Goal: Complete application form: Complete application form

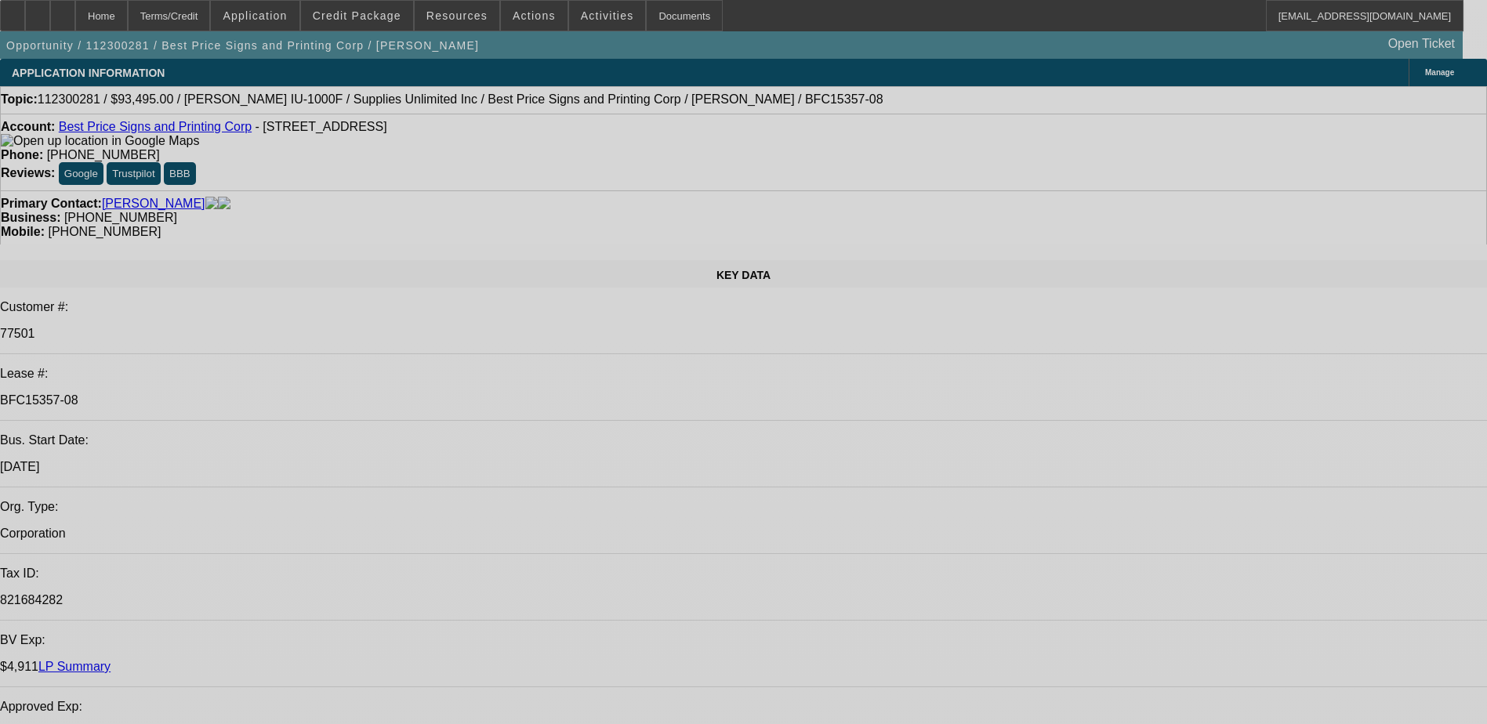
select select "0"
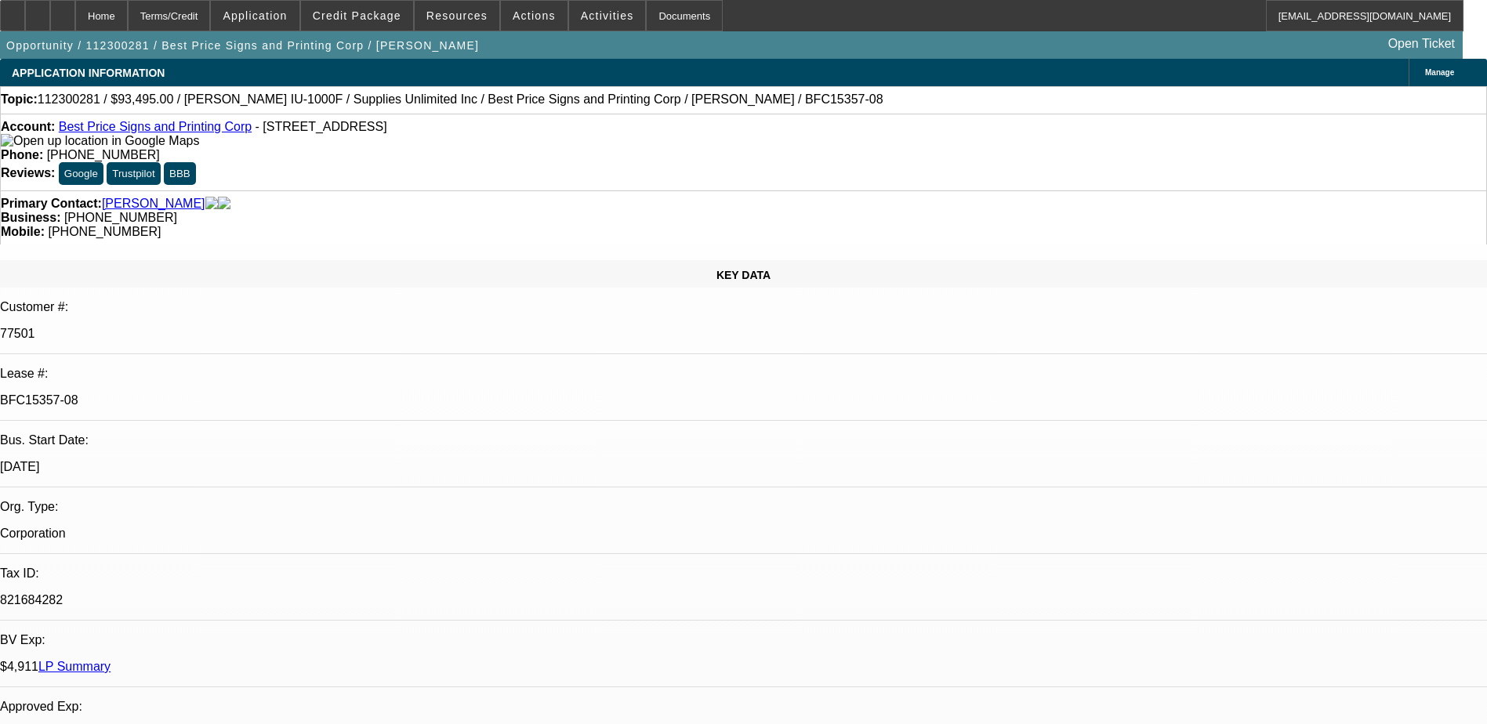
select select "0"
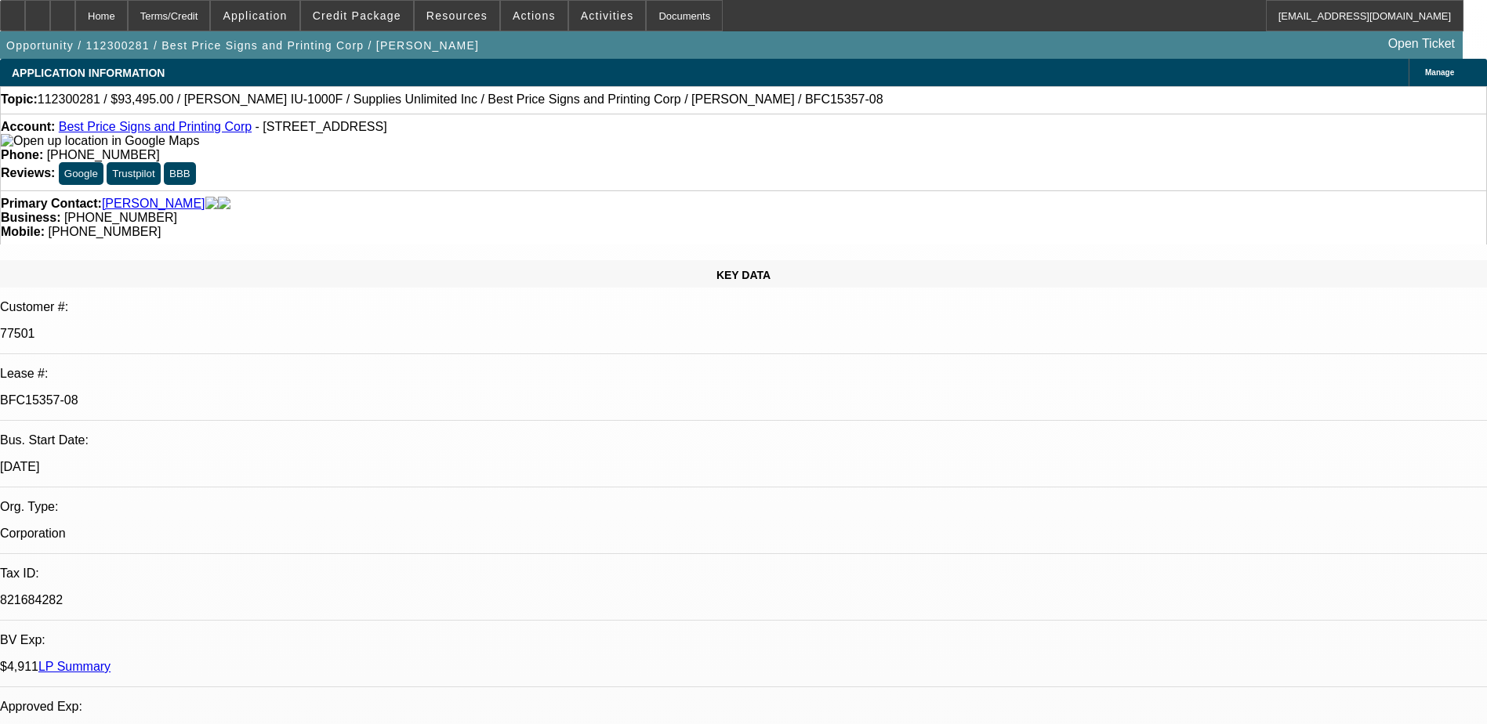
select select "0"
select select "1"
select select "2"
select select "1"
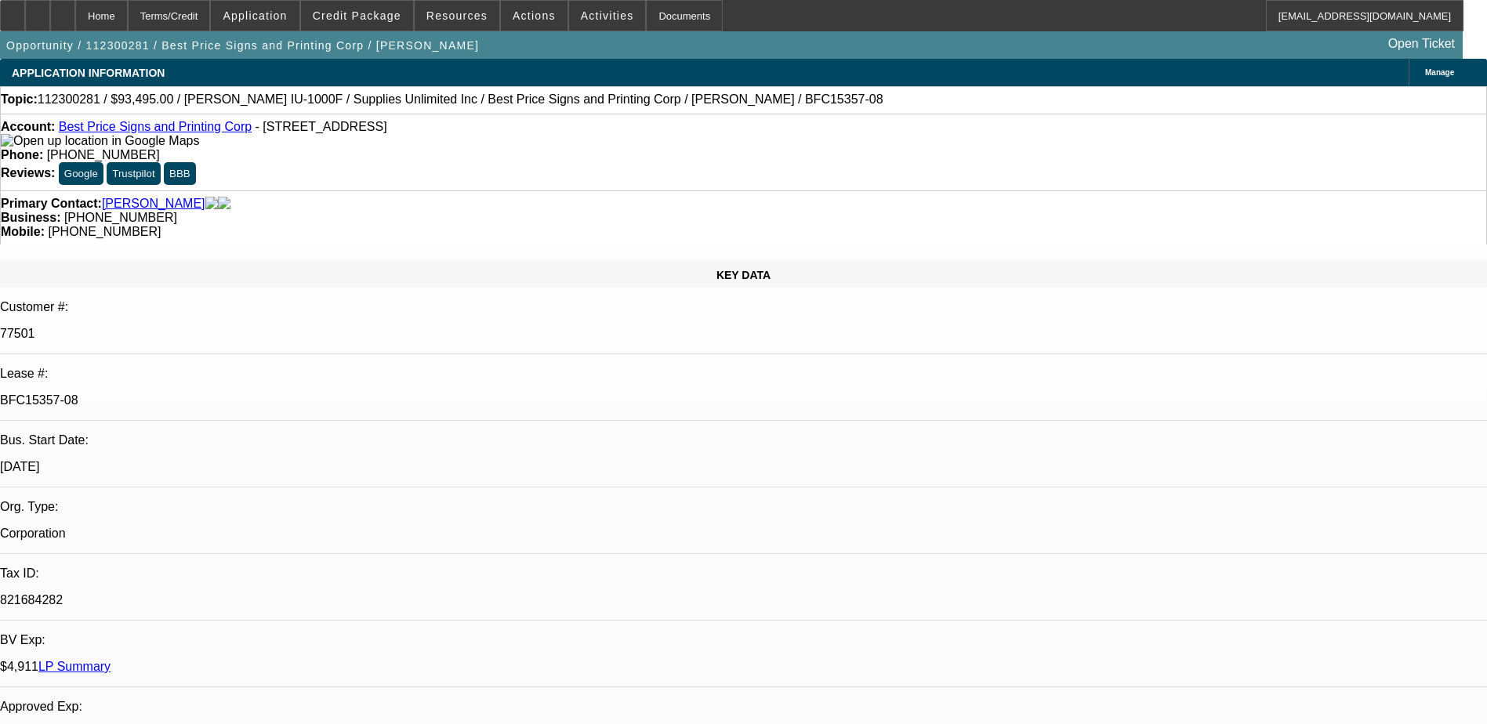
select select "1"
select select "2"
select select "1"
select select "2"
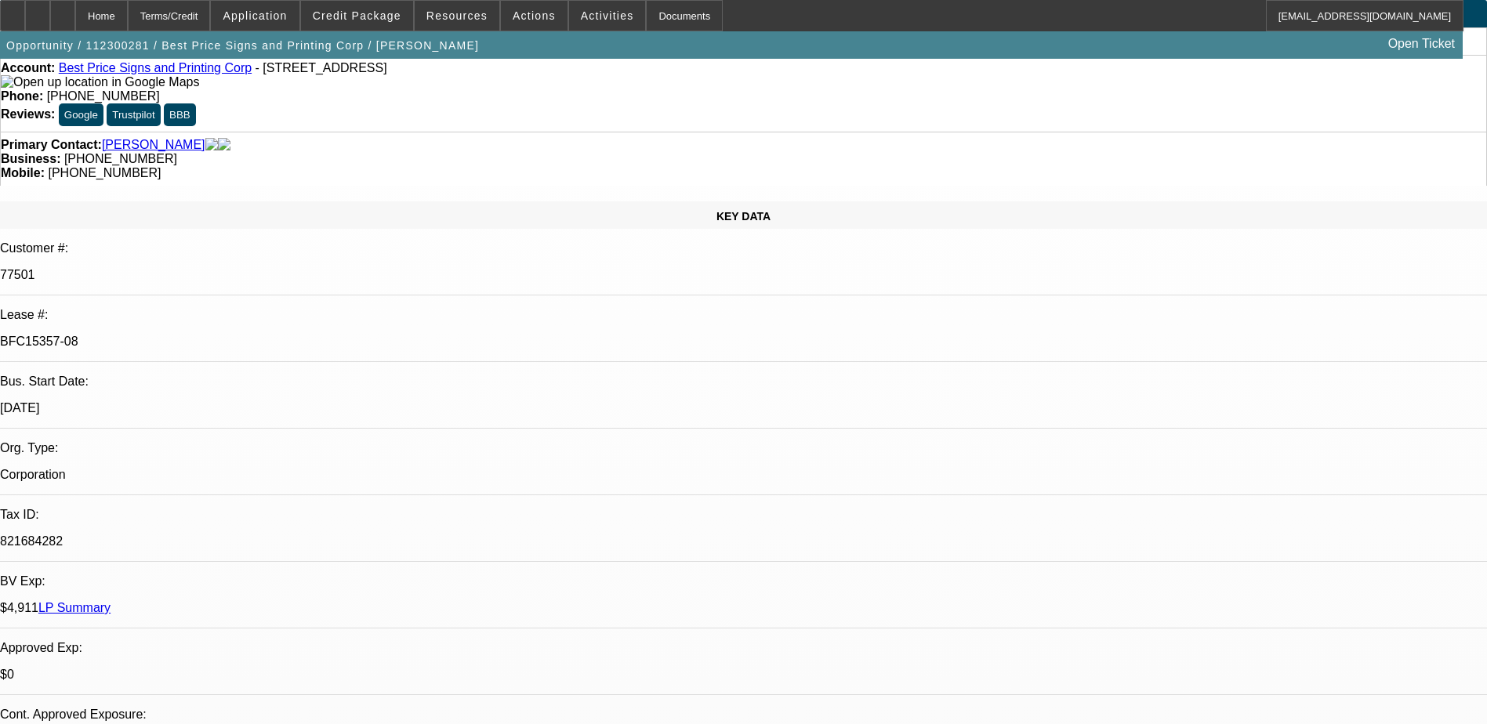
scroll to position [314, 0]
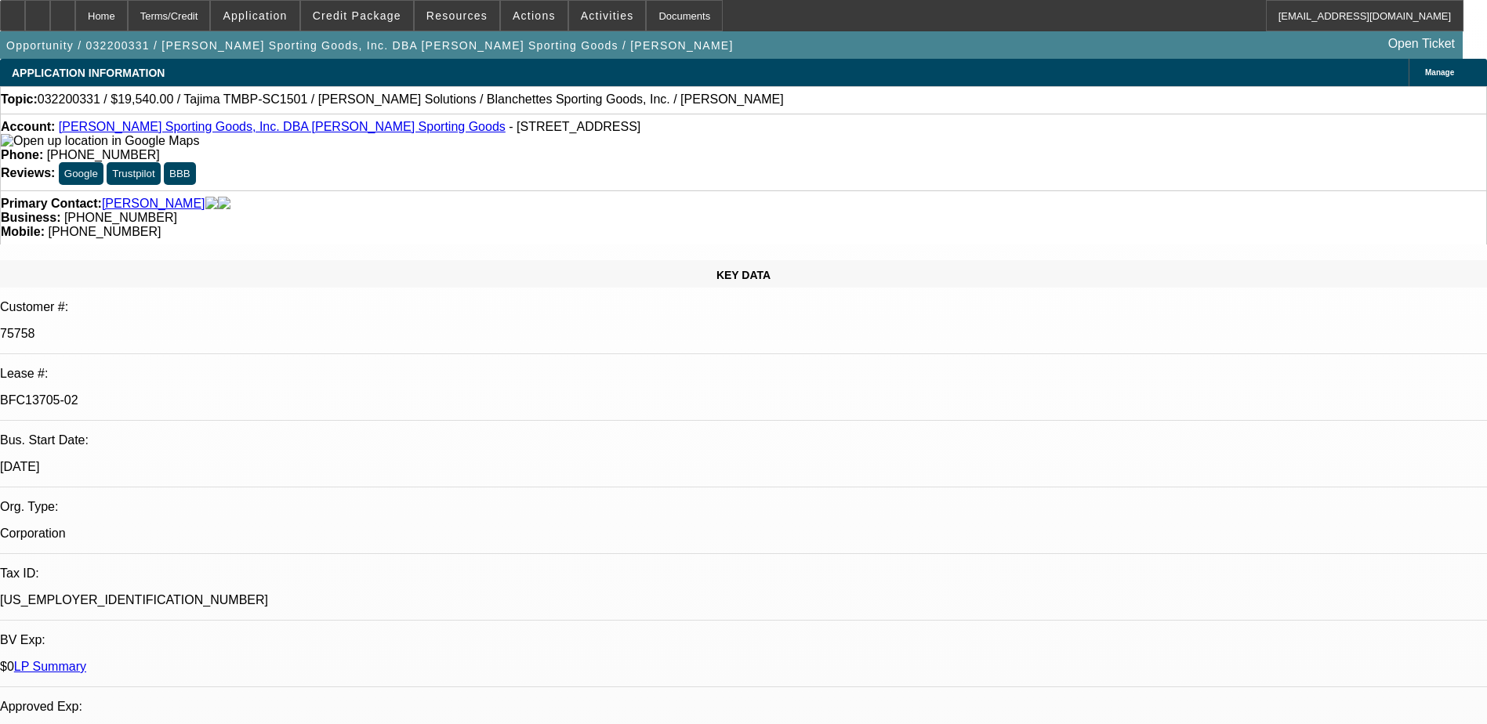
select select "0"
select select "2"
select select "0"
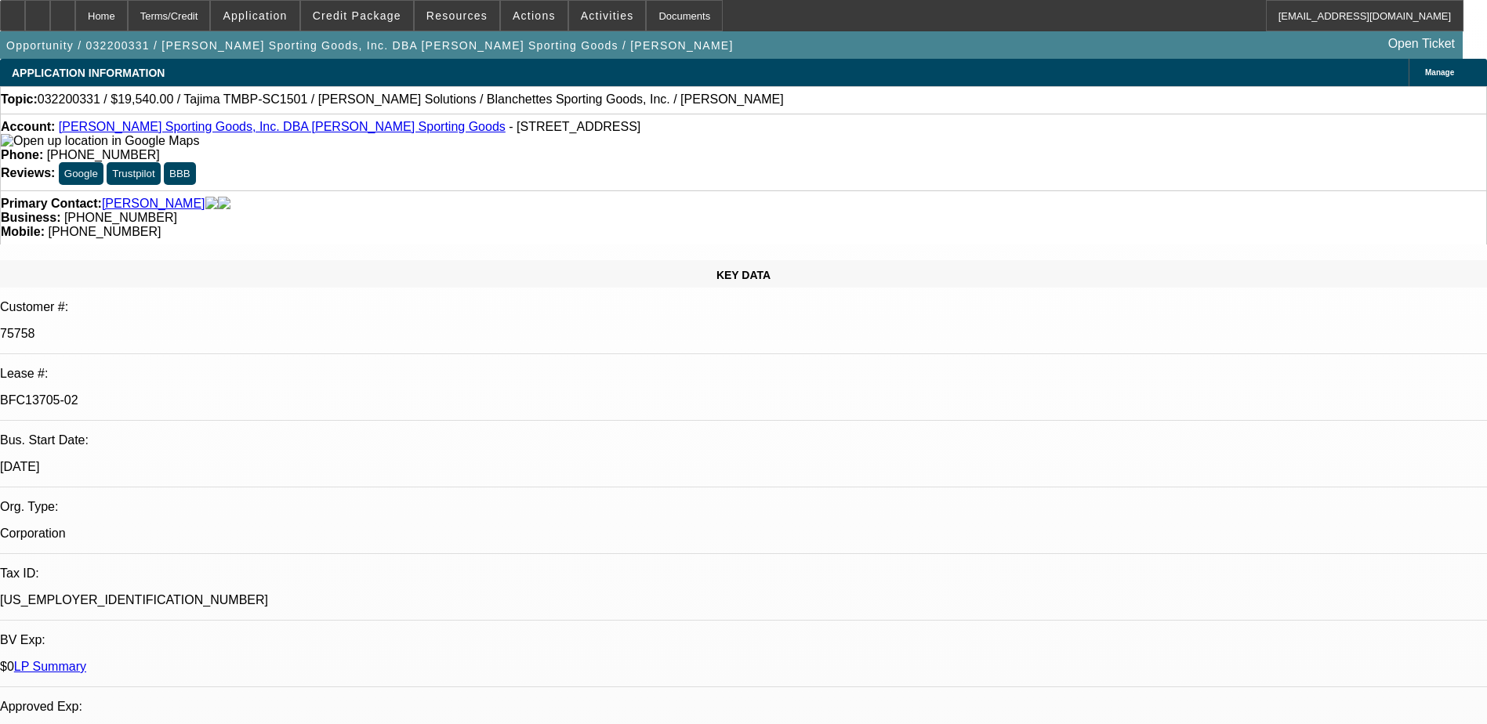
select select "0"
select select "2"
select select "0"
select select "1"
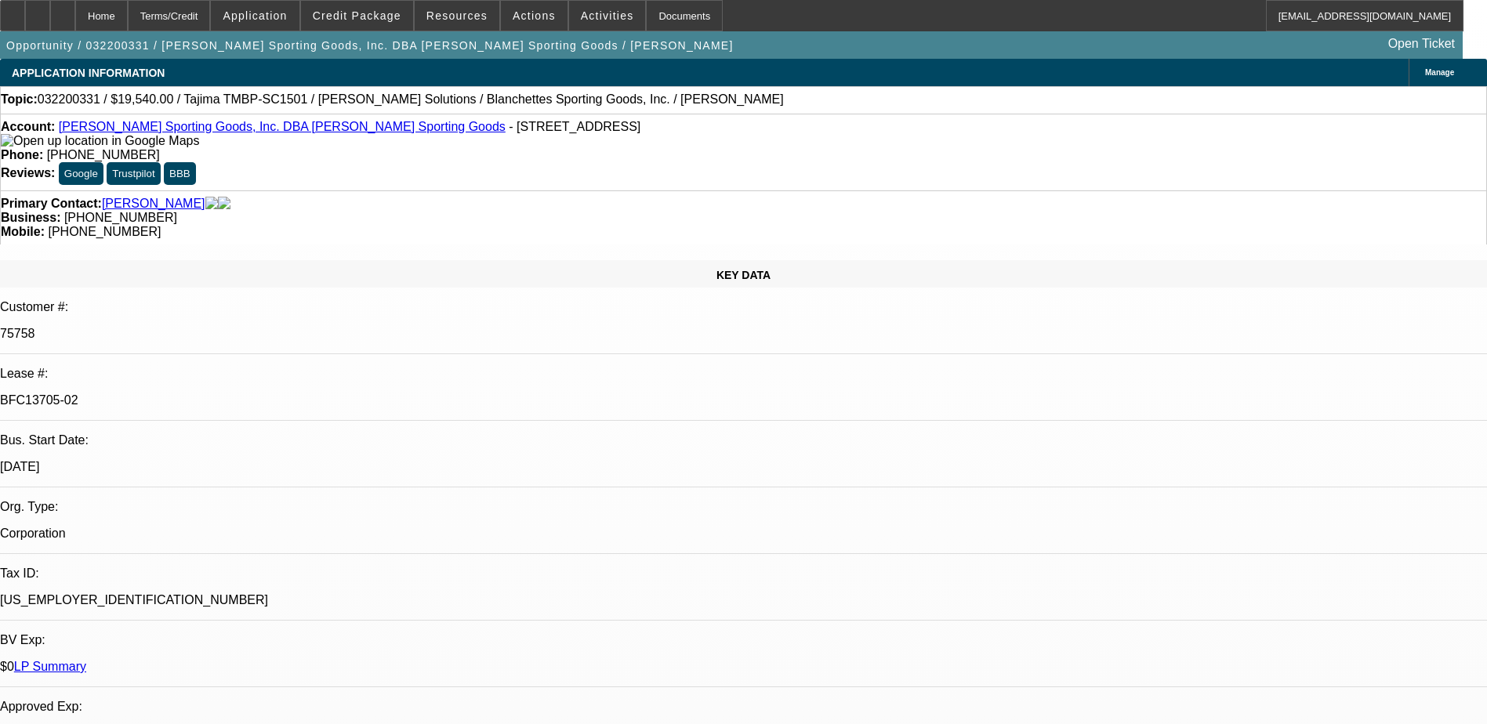
select select "2"
select select "1"
select select "2"
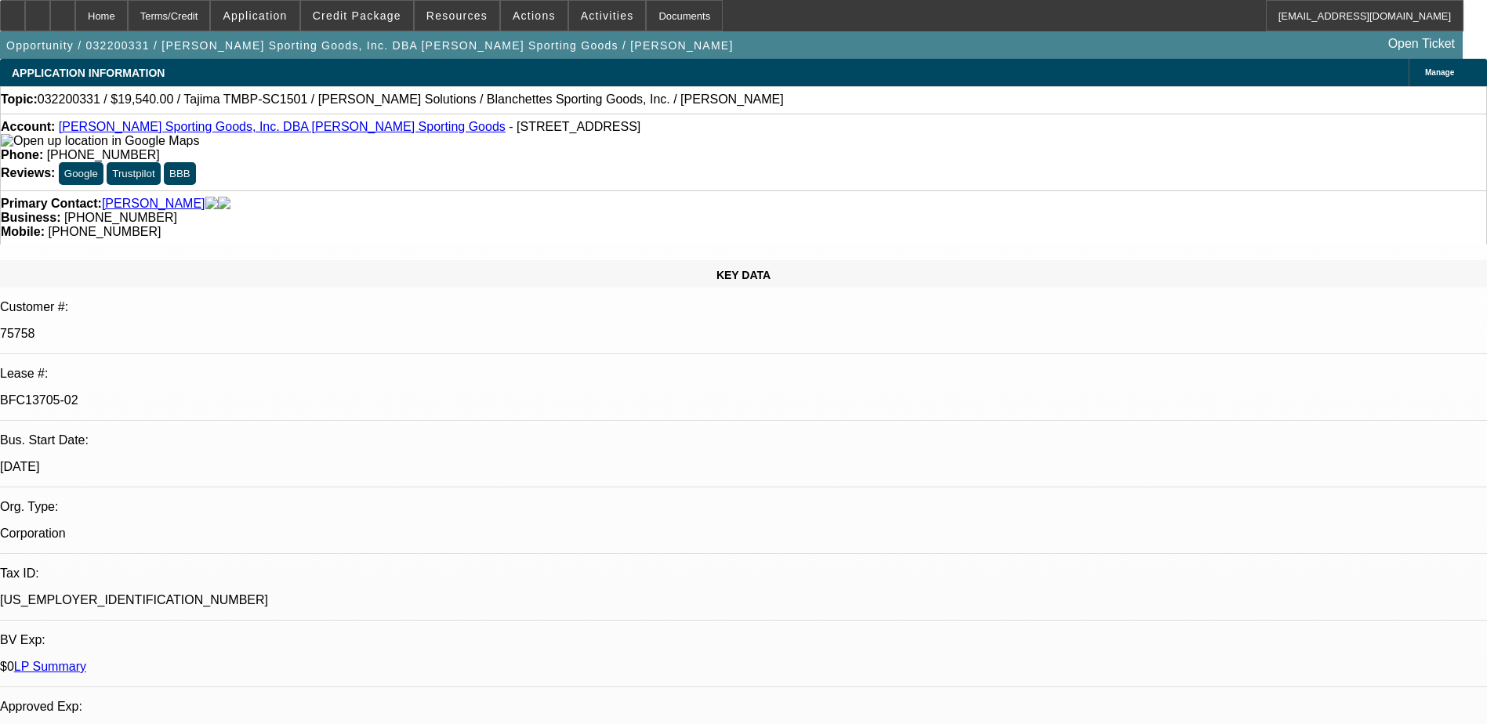
select select "1"
select select "2"
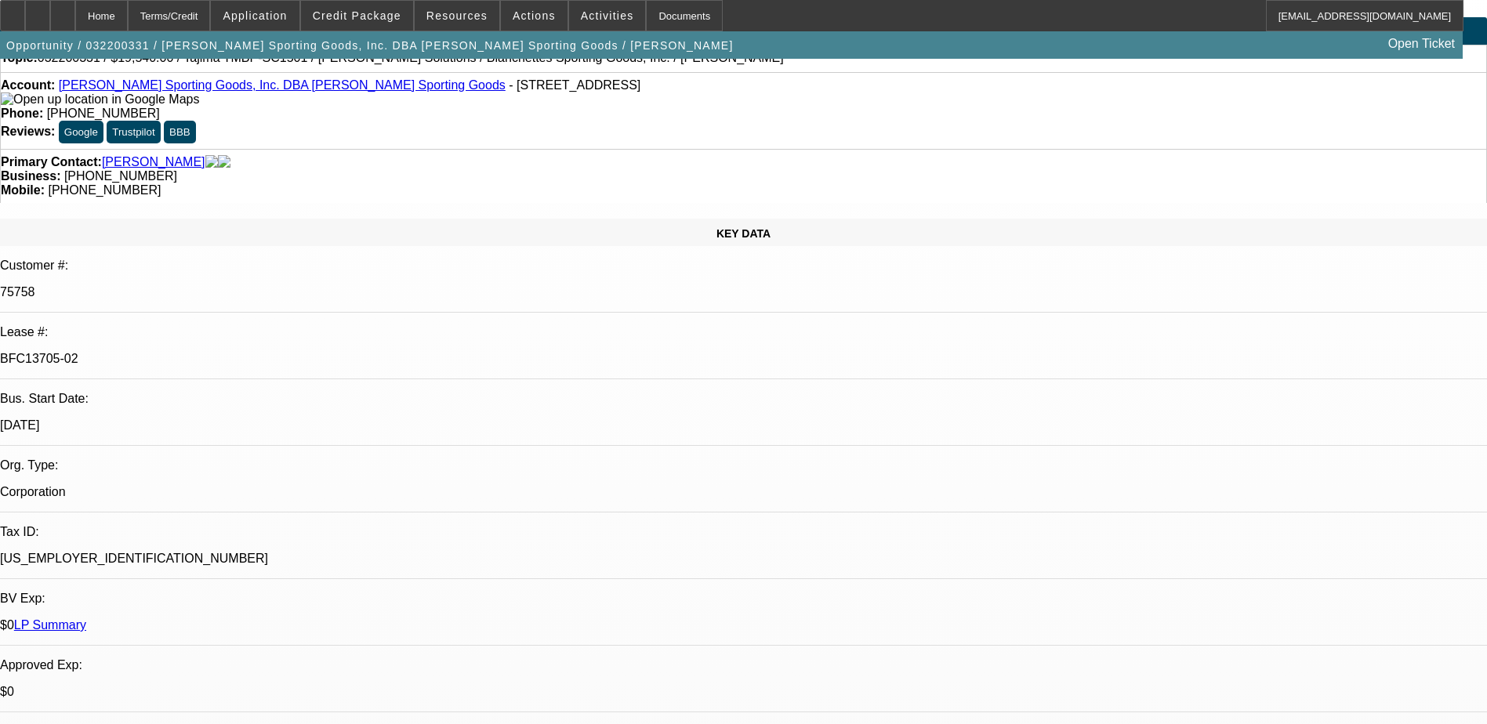
scroll to position [78, 0]
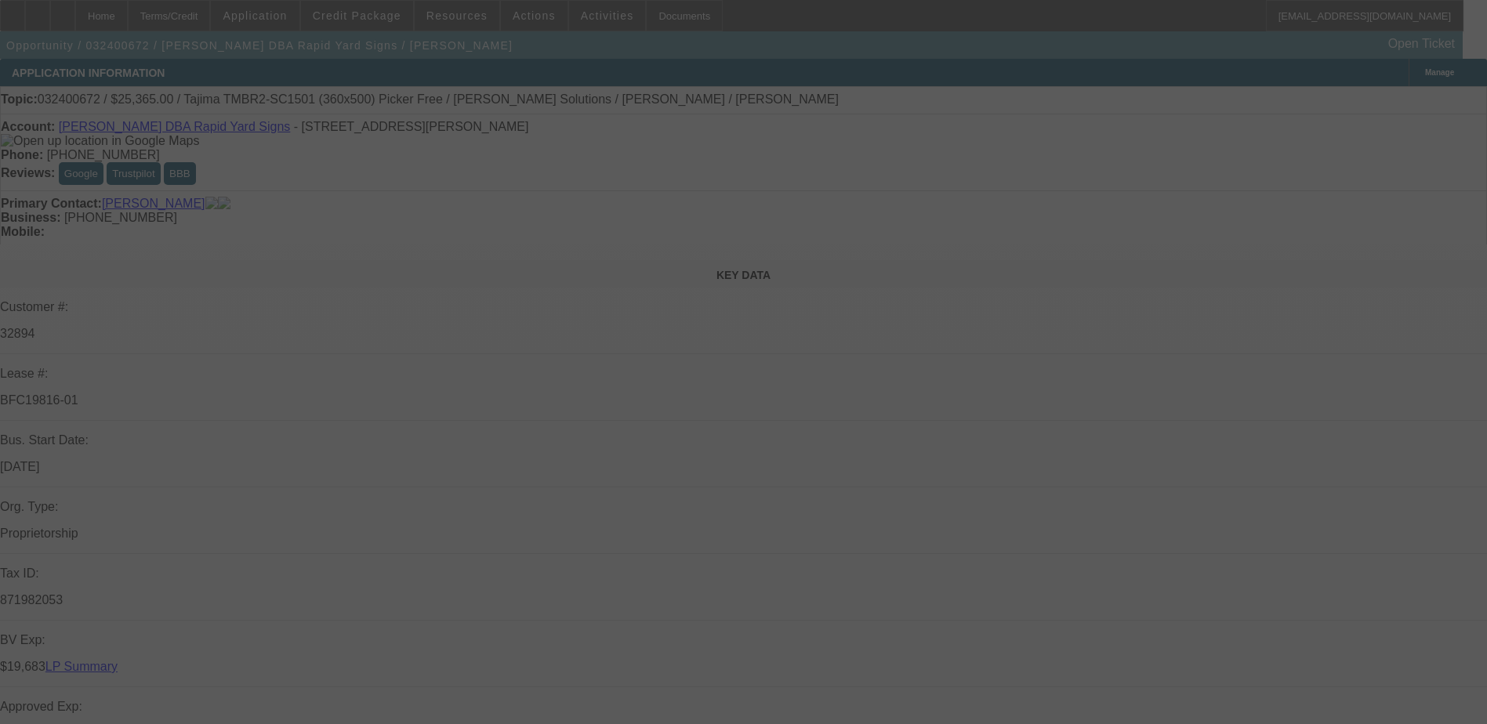
scroll to position [78, 0]
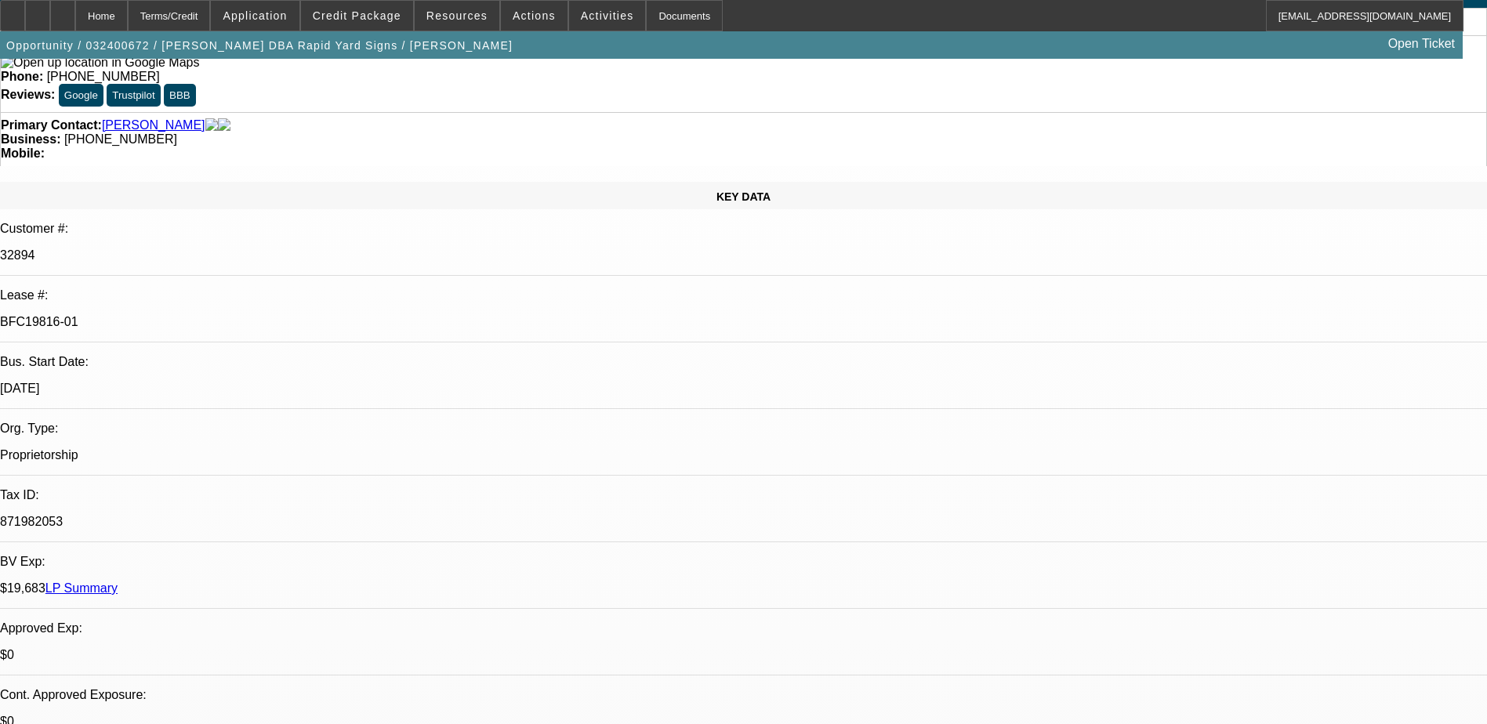
select select "0"
select select "2"
select select "0"
select select "2"
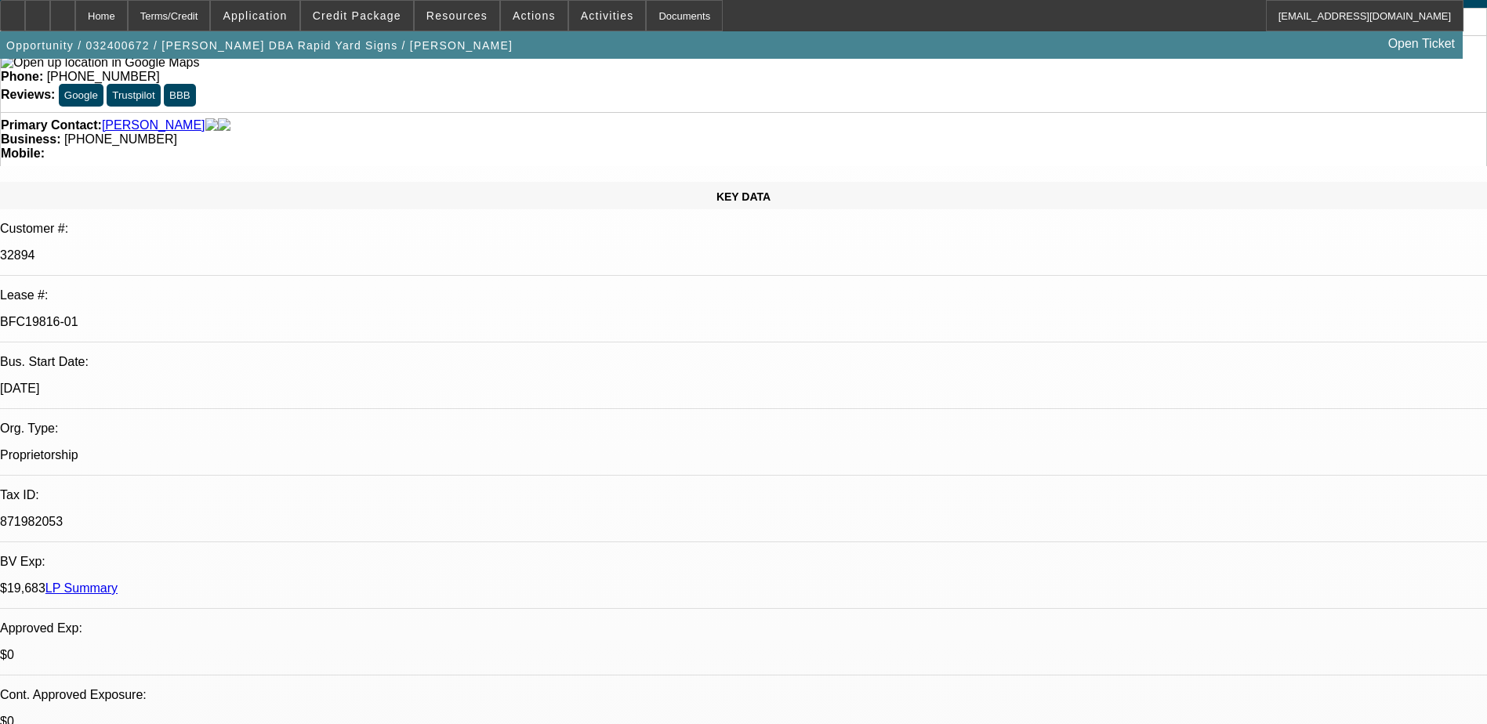
select select "0"
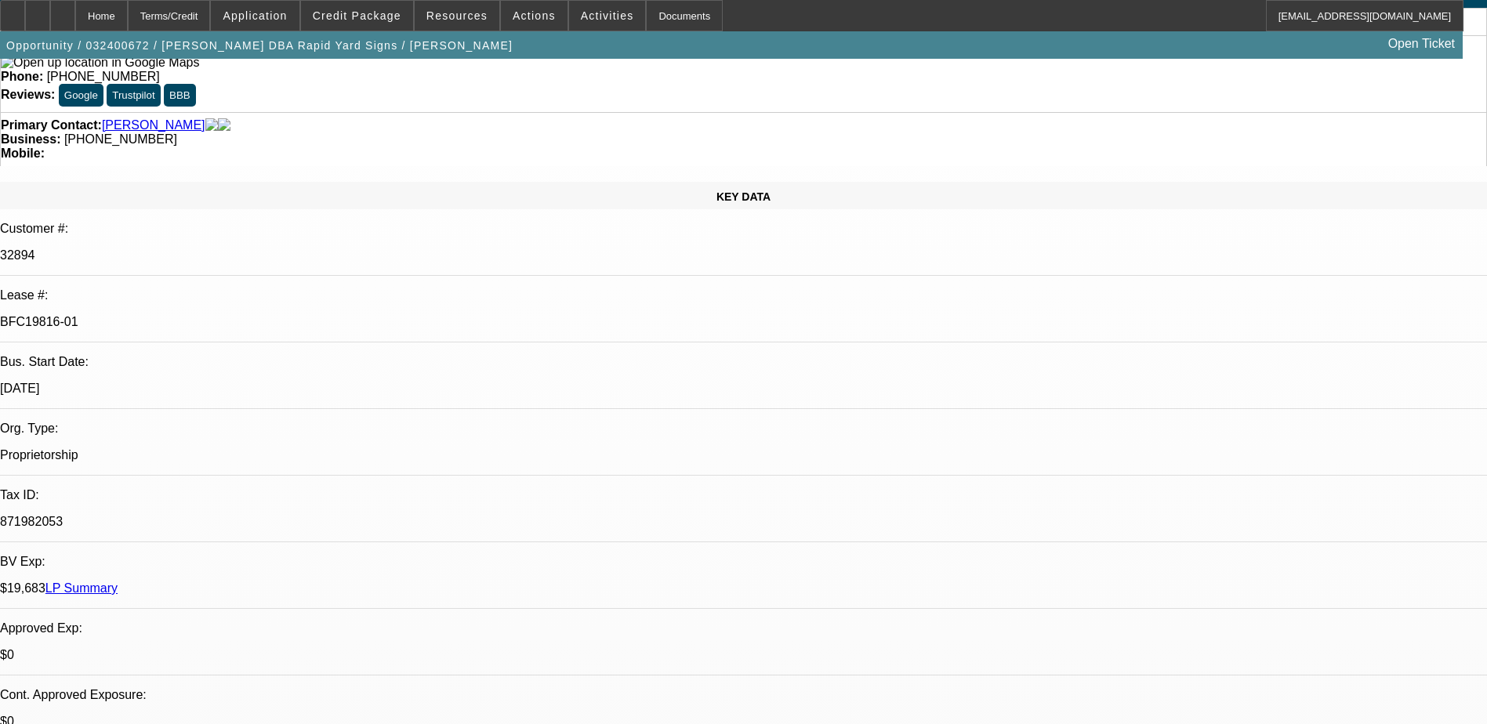
select select "0"
select select "1"
select select "2"
select select "6"
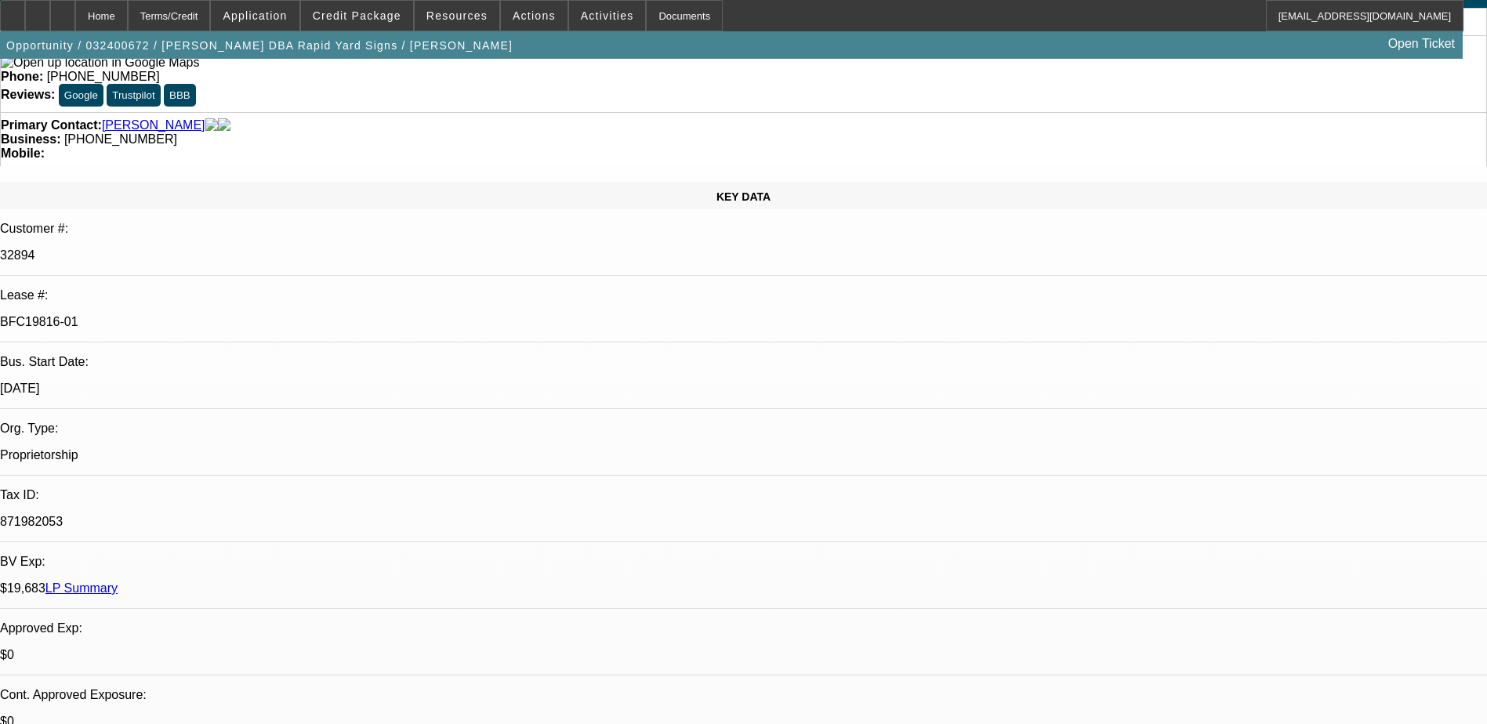
select select "1"
select select "2"
select select "6"
select select "1"
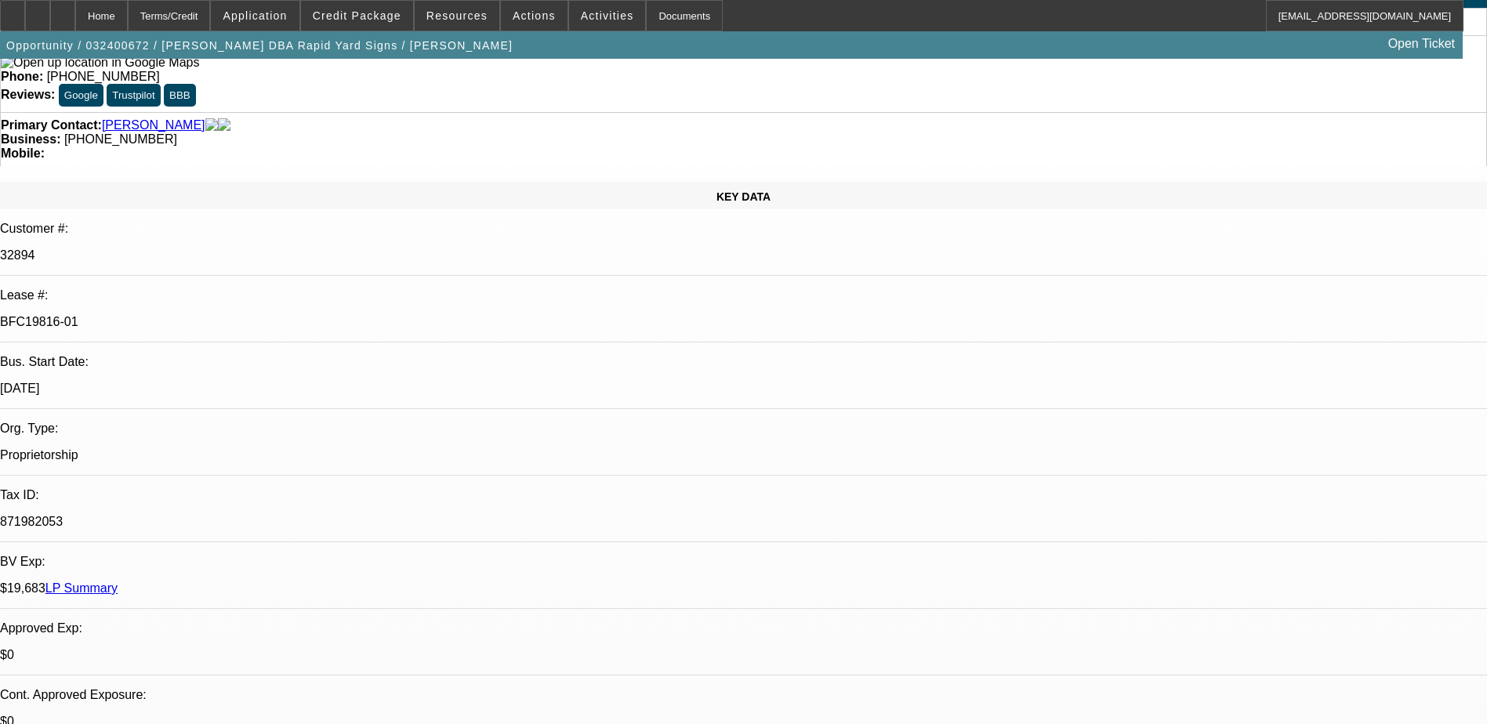
select select "6"
select select "1"
select select "6"
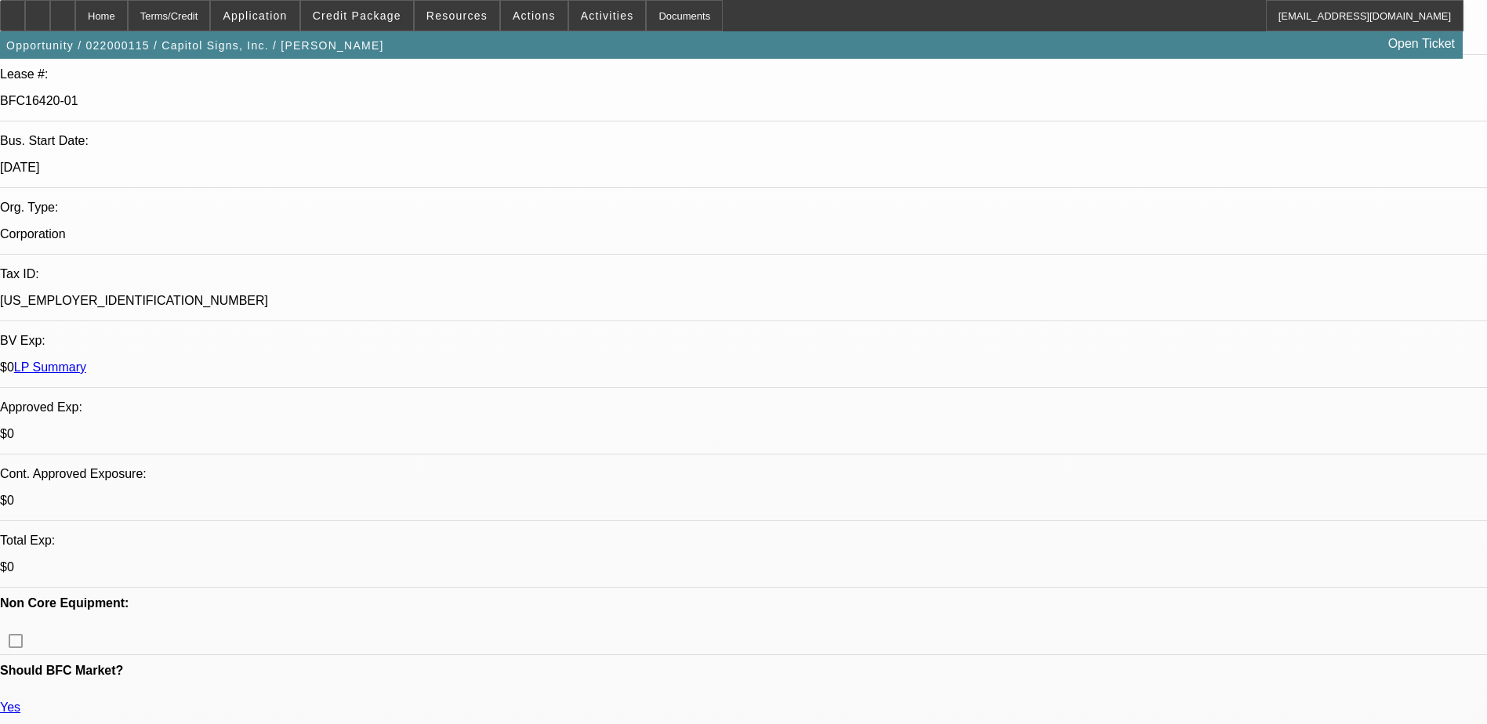
select select "0.1"
select select "0"
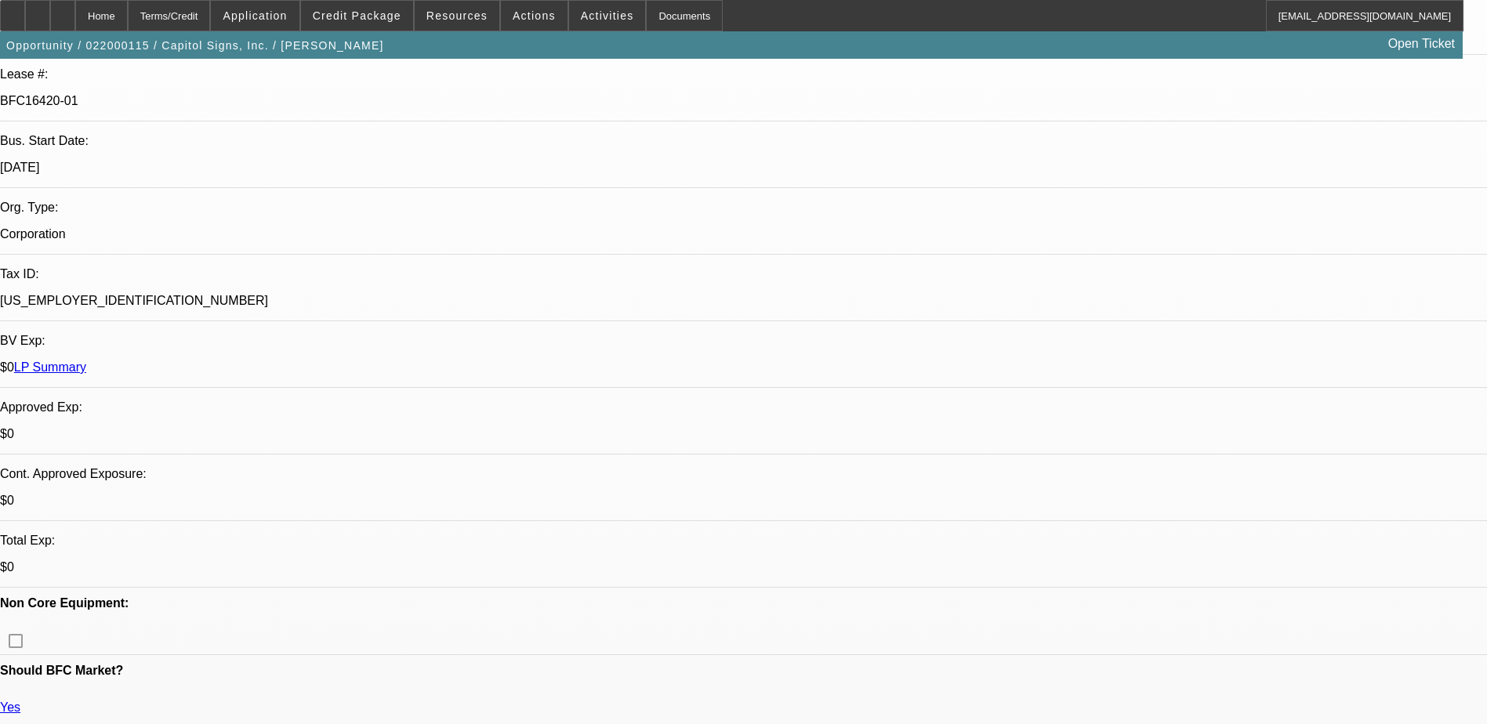
select select "0"
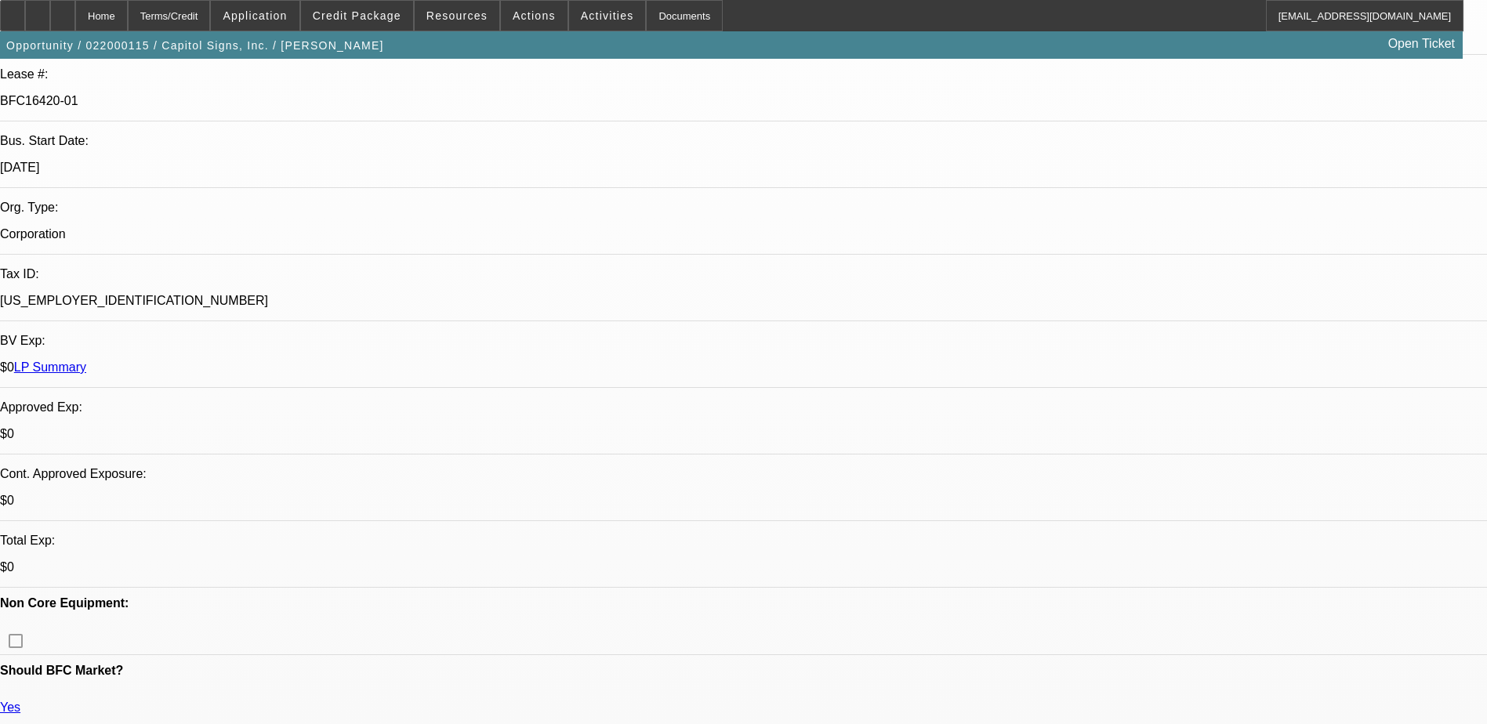
select select "0"
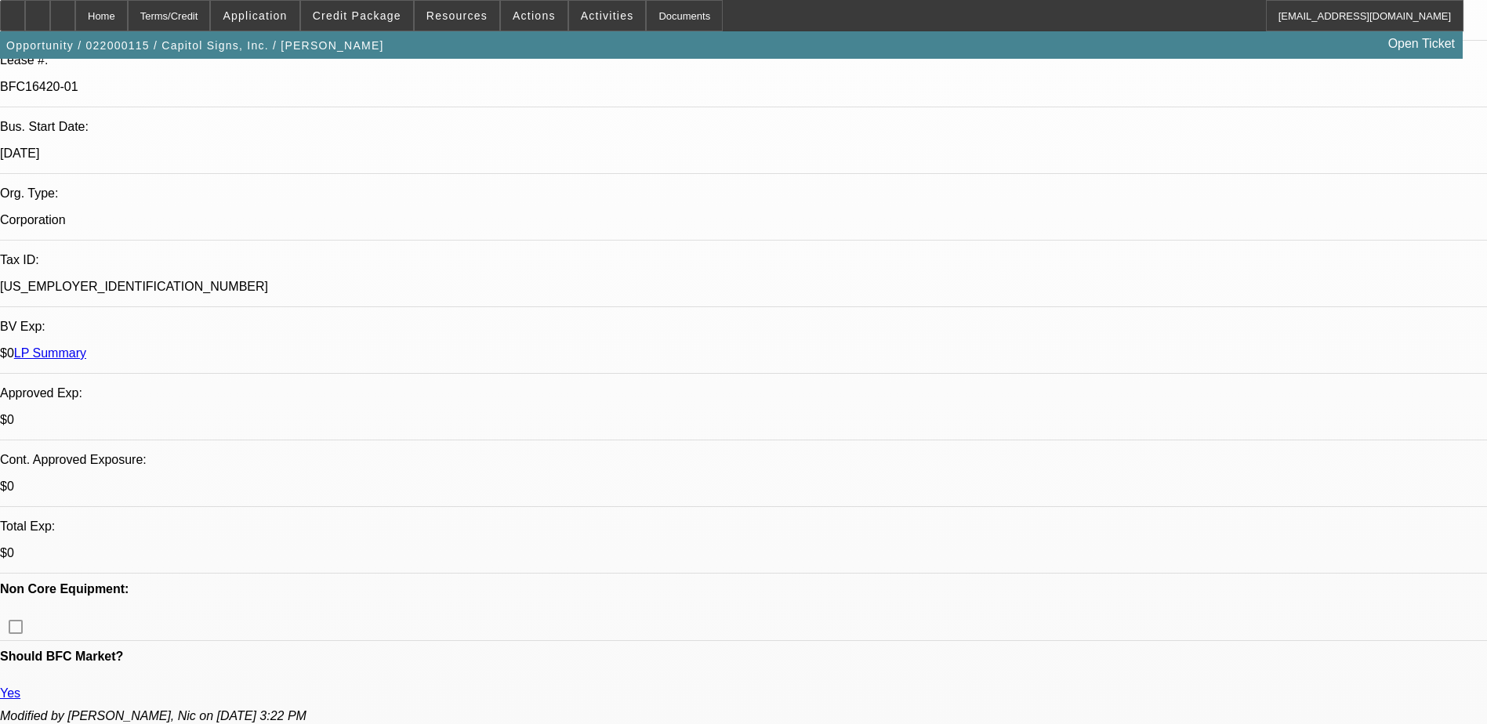
select select "1"
select select "2"
select select "6"
select select "1"
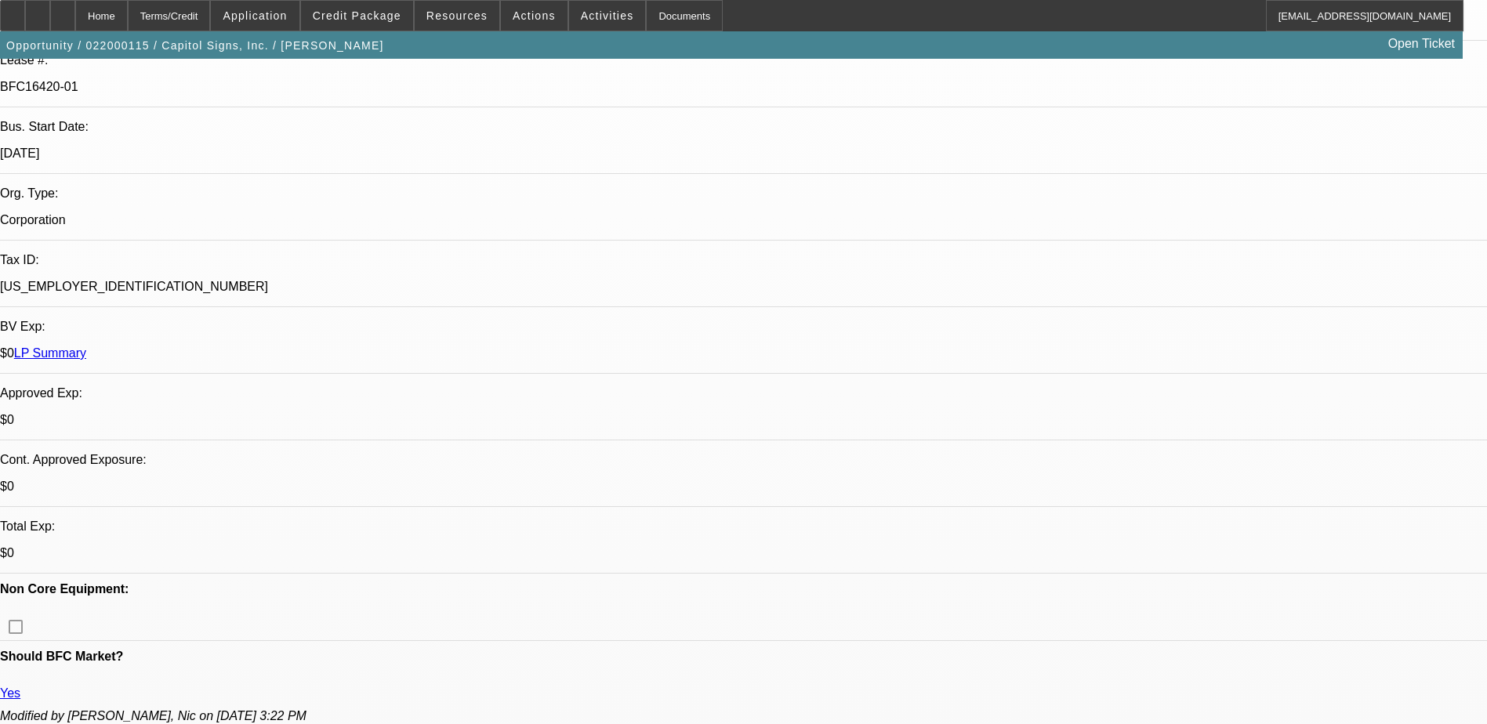
select select "6"
select select "1"
select select "6"
select select "1"
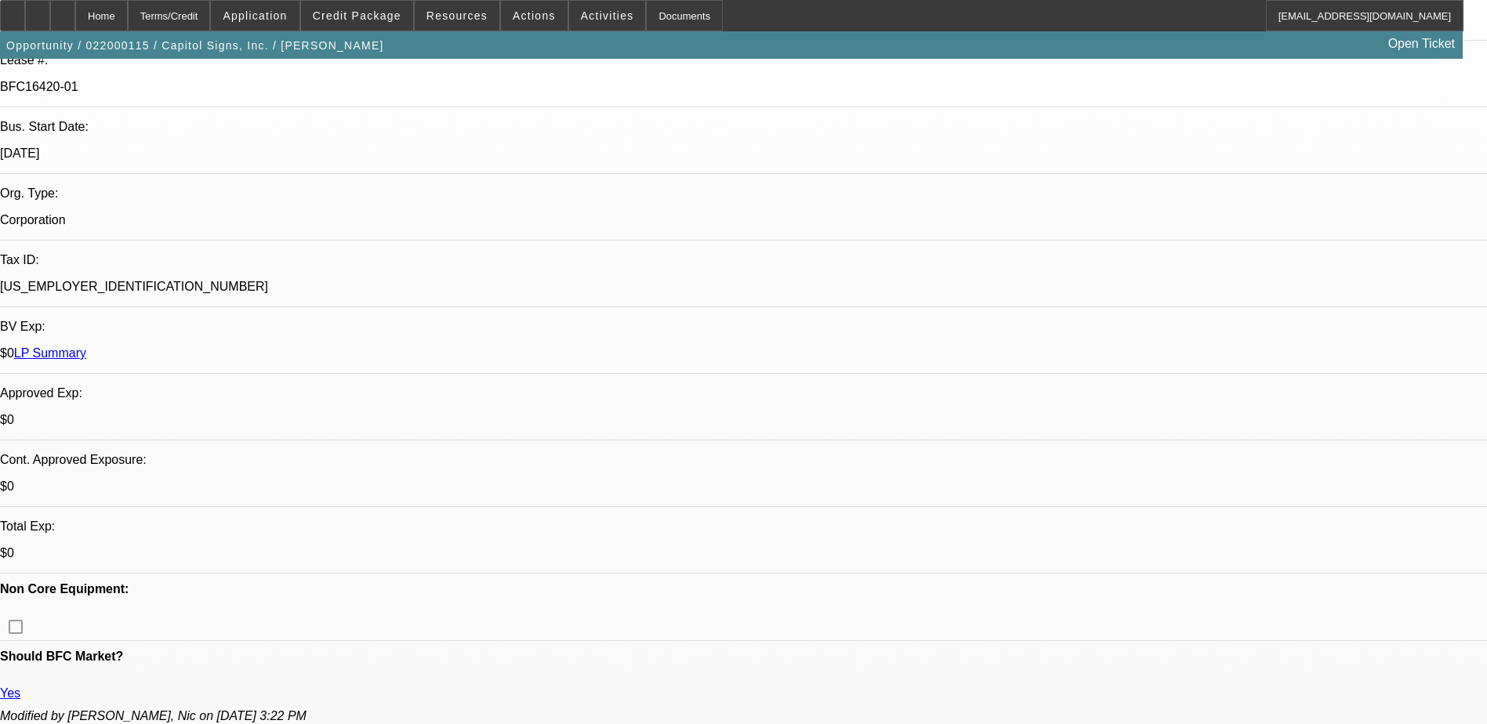
select select "1"
select select "6"
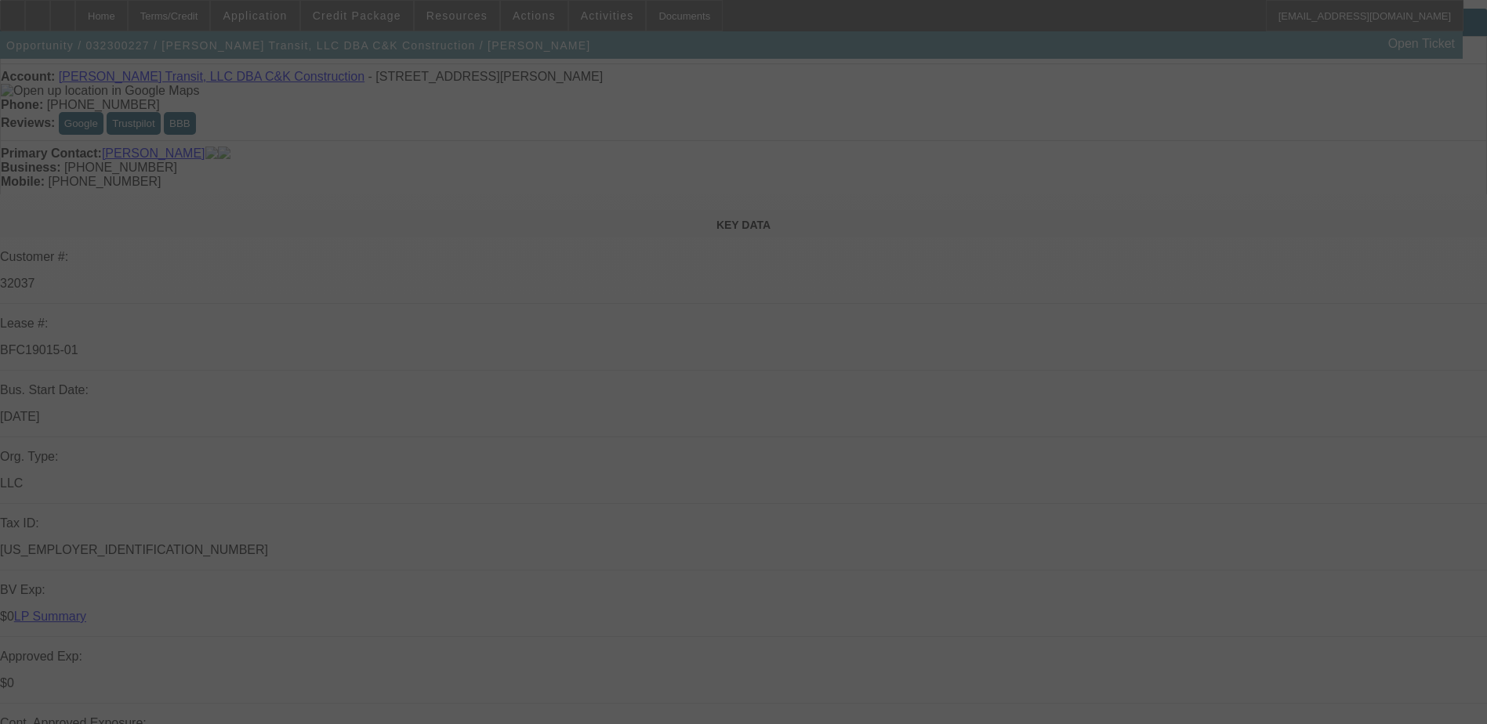
scroll to position [78, 0]
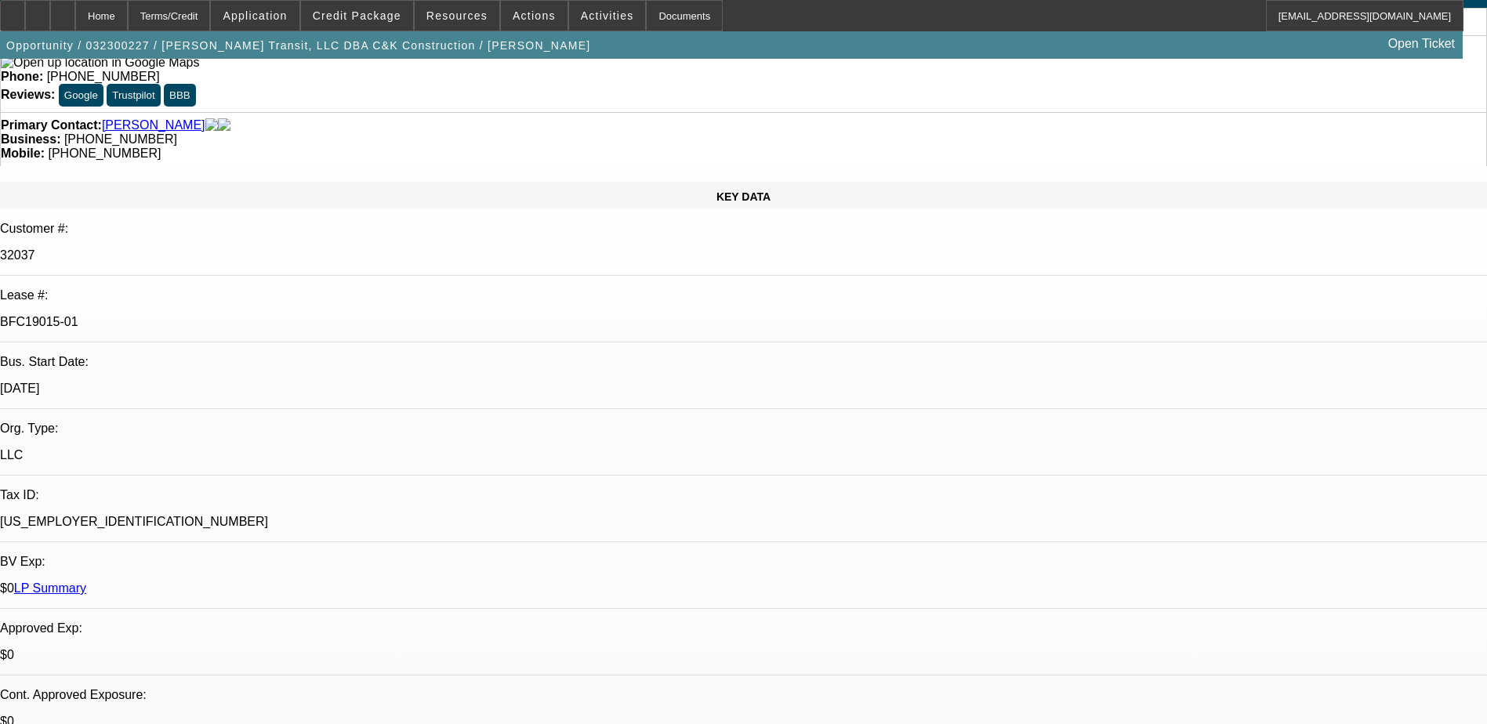
select select "0"
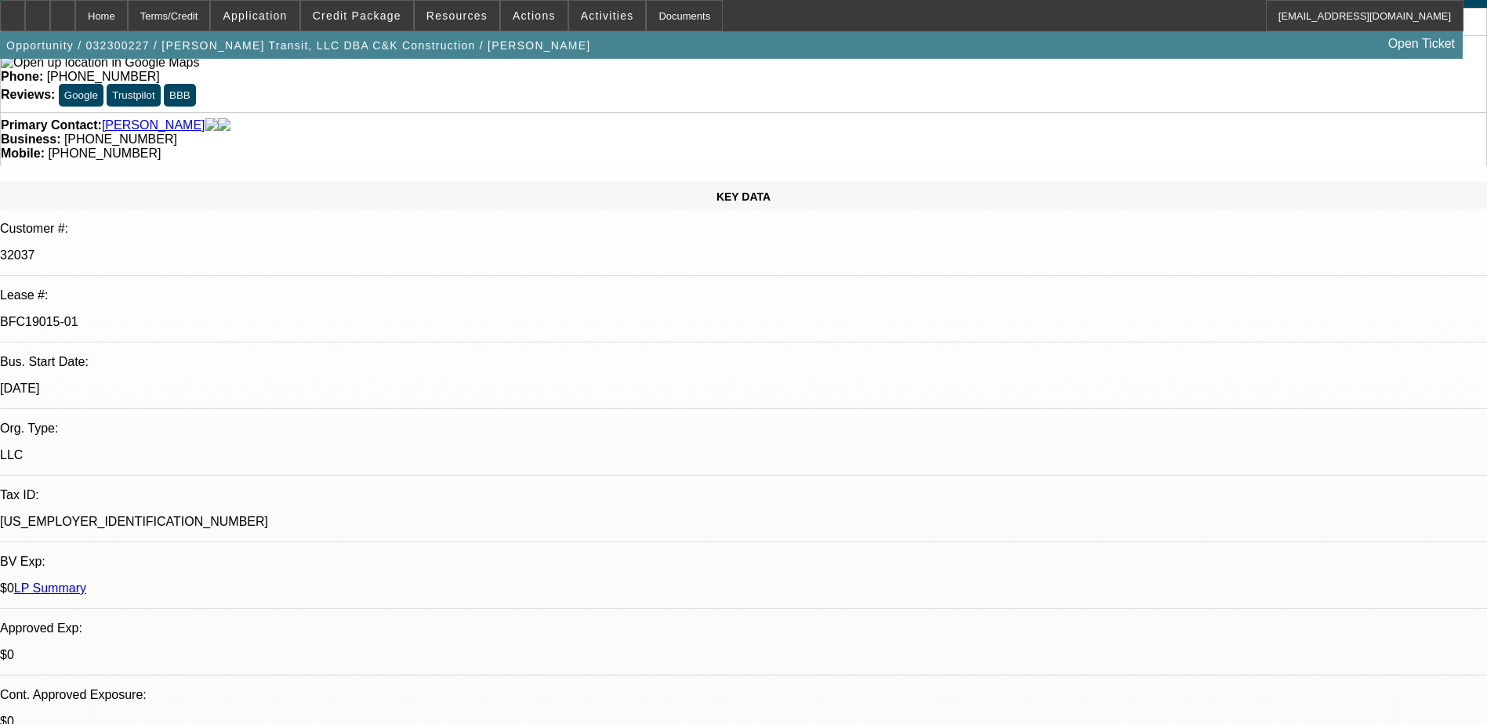
select select "0"
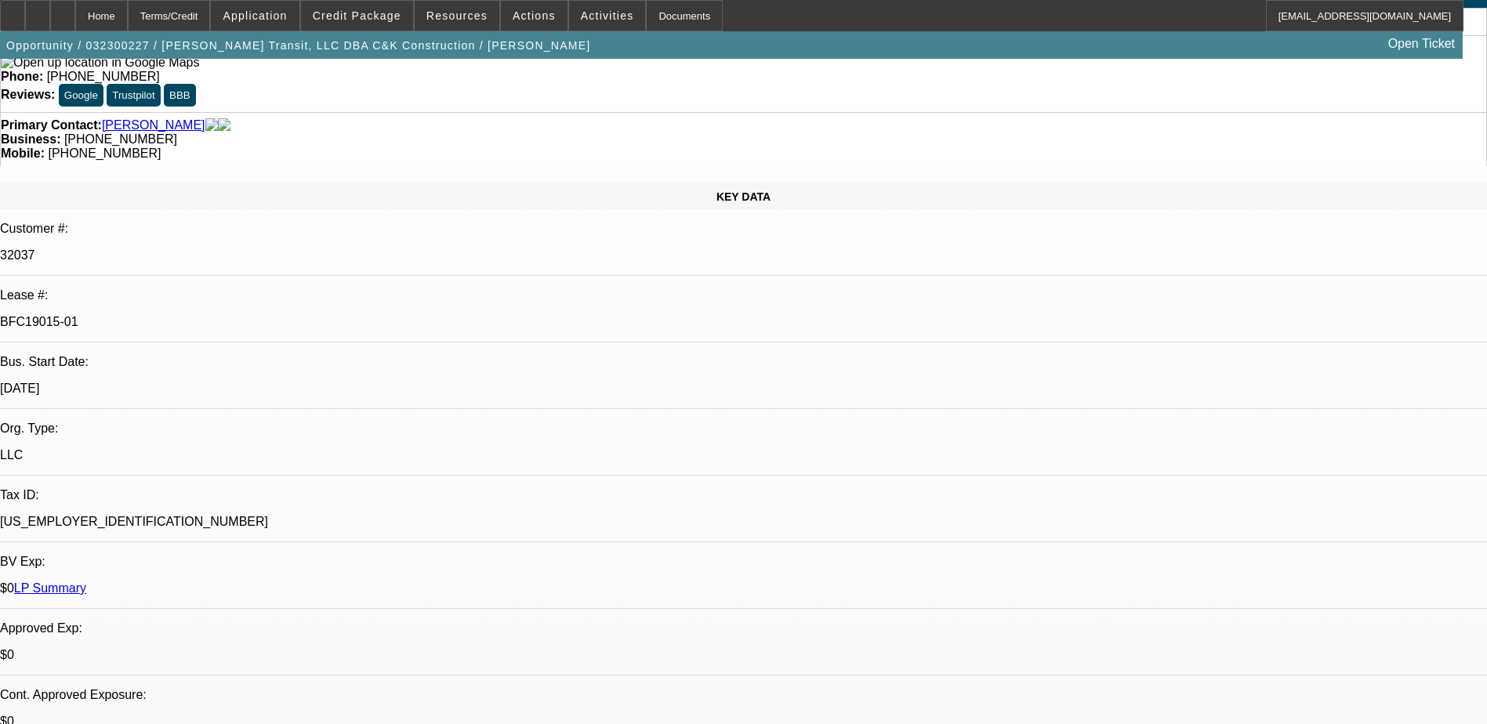
select select "0"
select select "1"
select select "6"
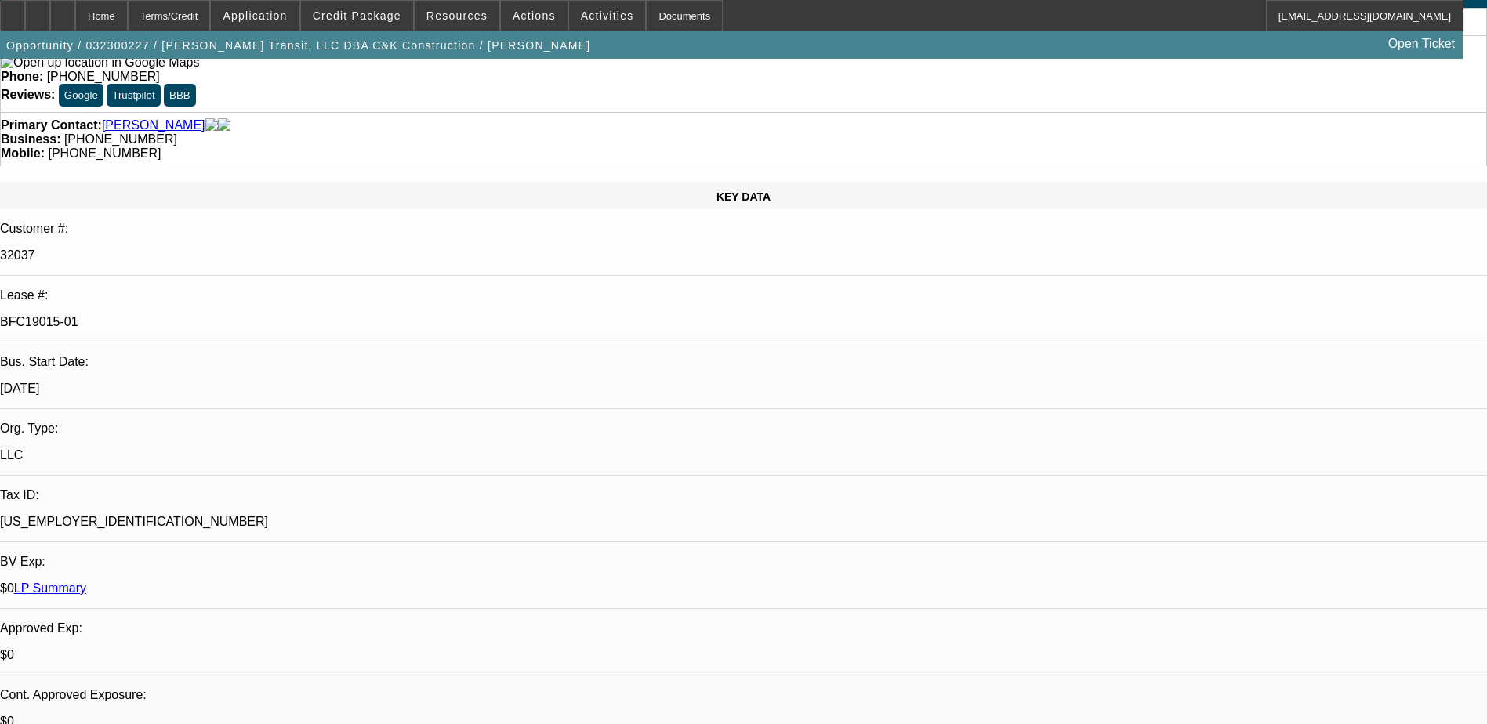
select select "1"
select select "6"
select select "1"
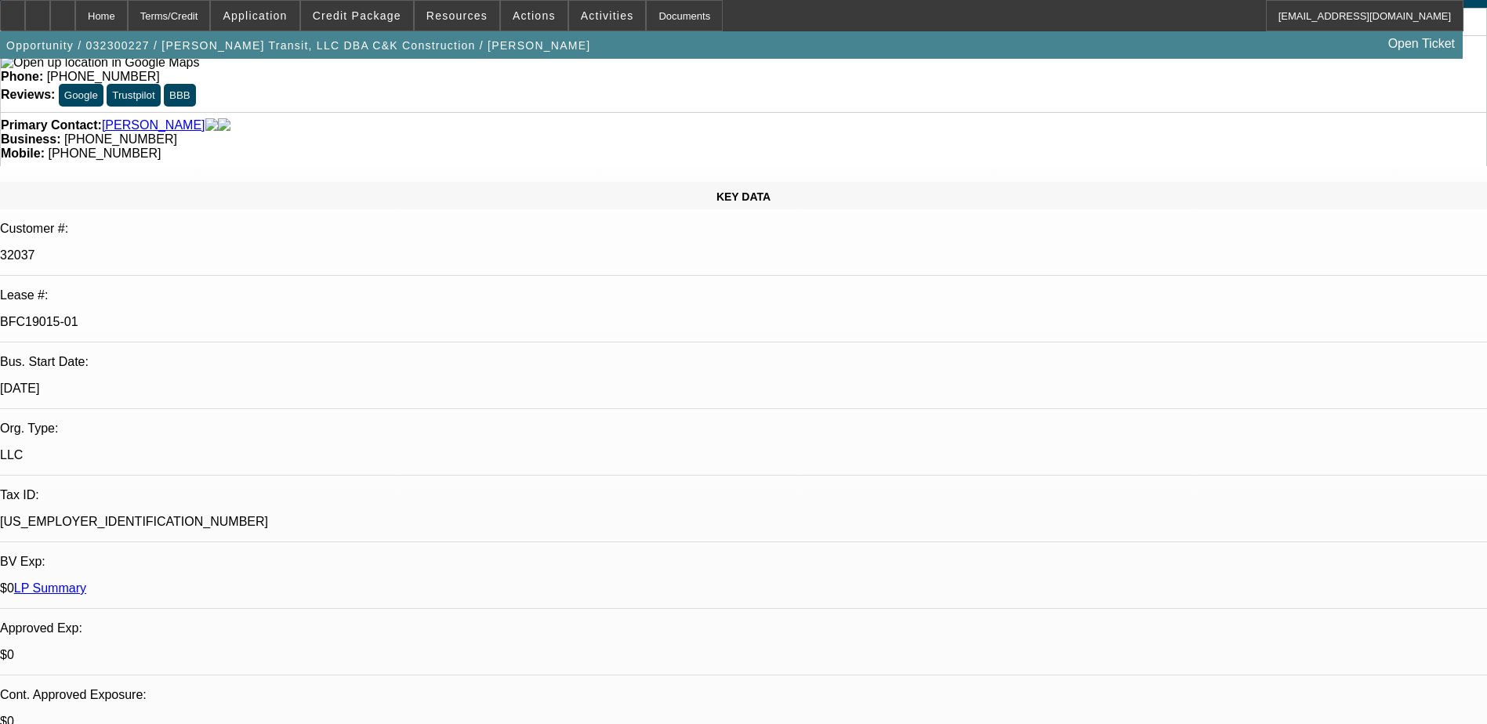
select select "6"
select select "1"
select select "6"
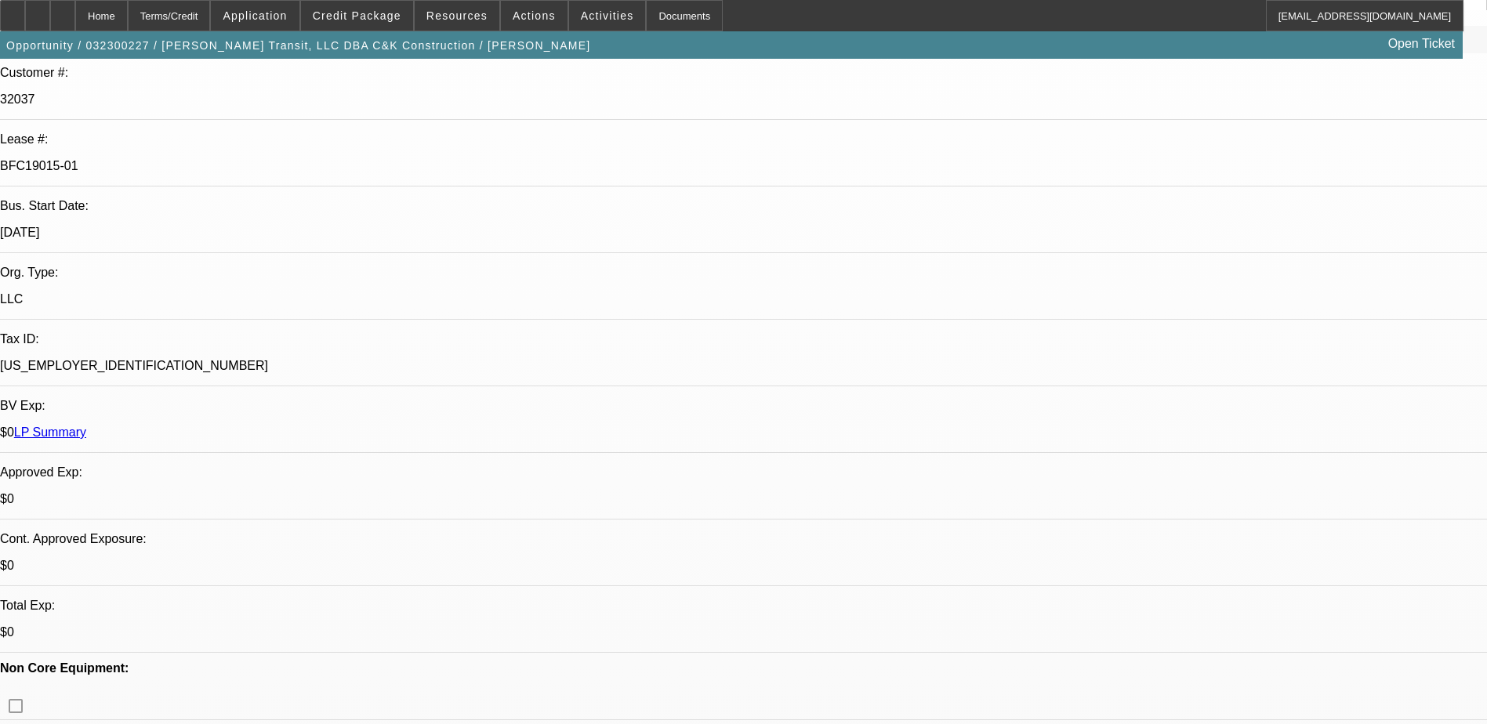
scroll to position [235, 0]
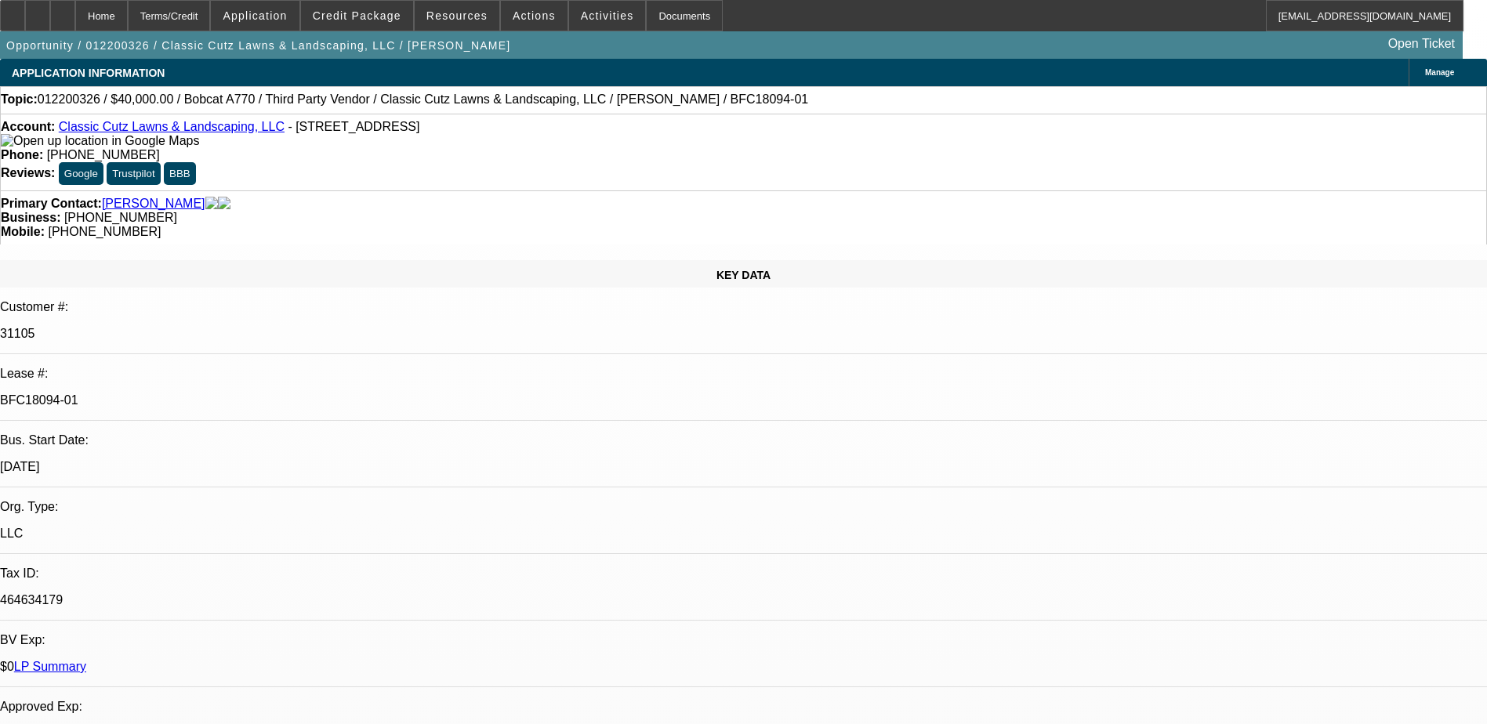
select select "0"
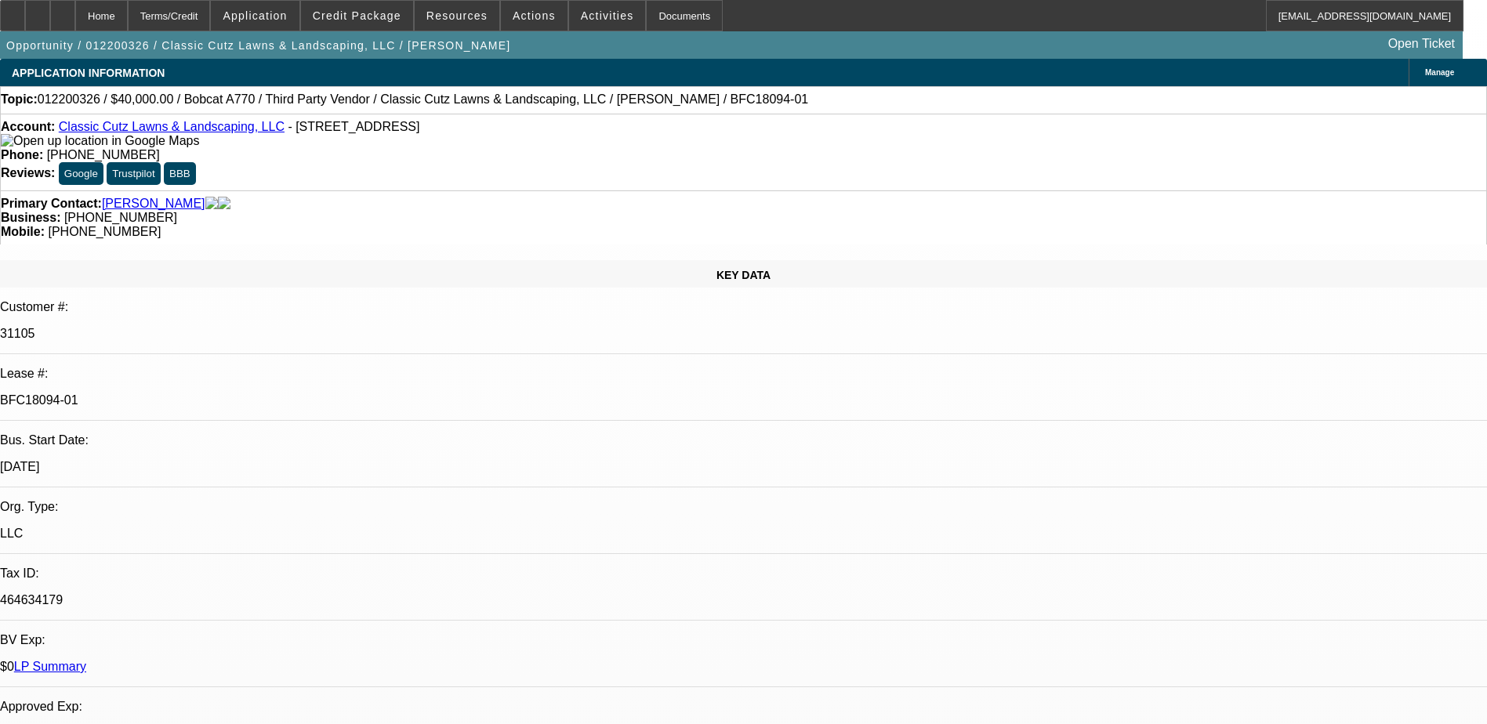
select select "0"
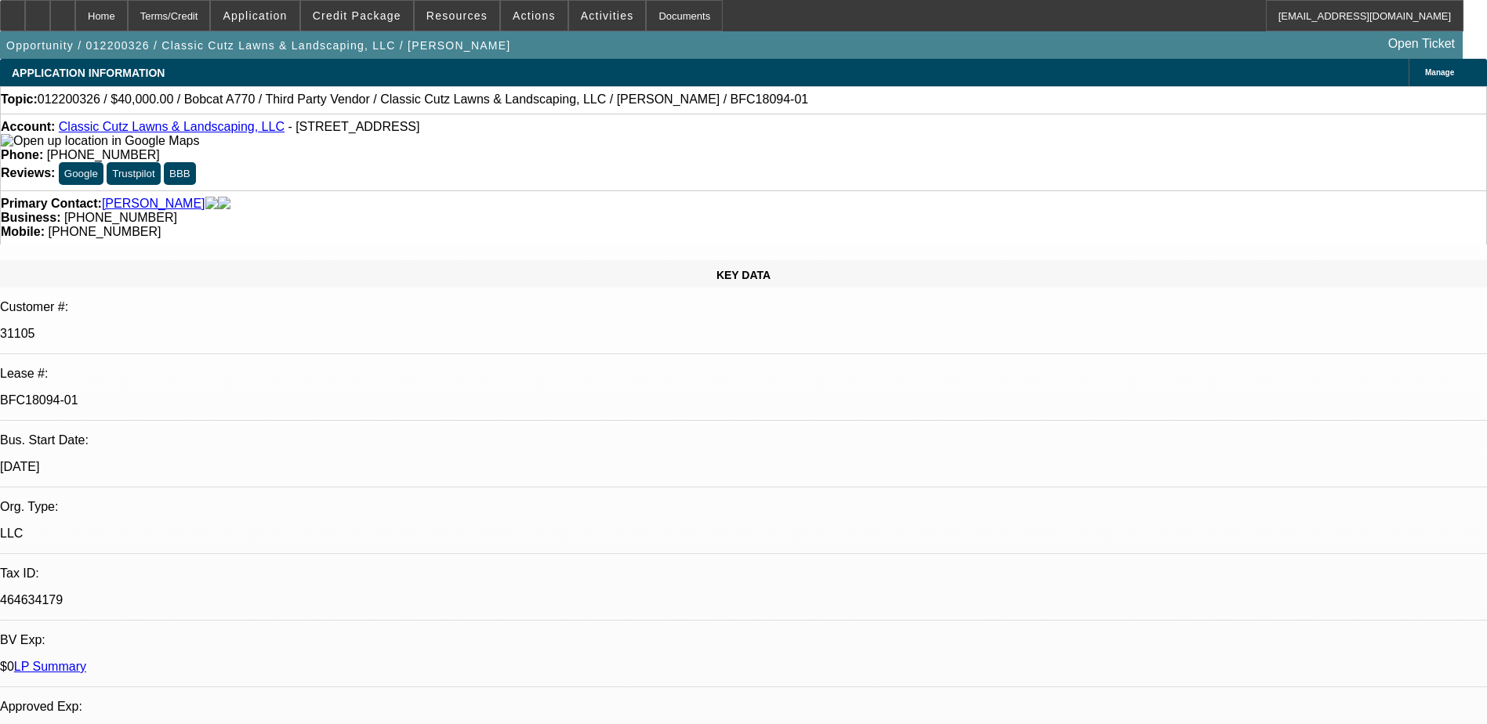
select select "0"
select select "1"
select select "6"
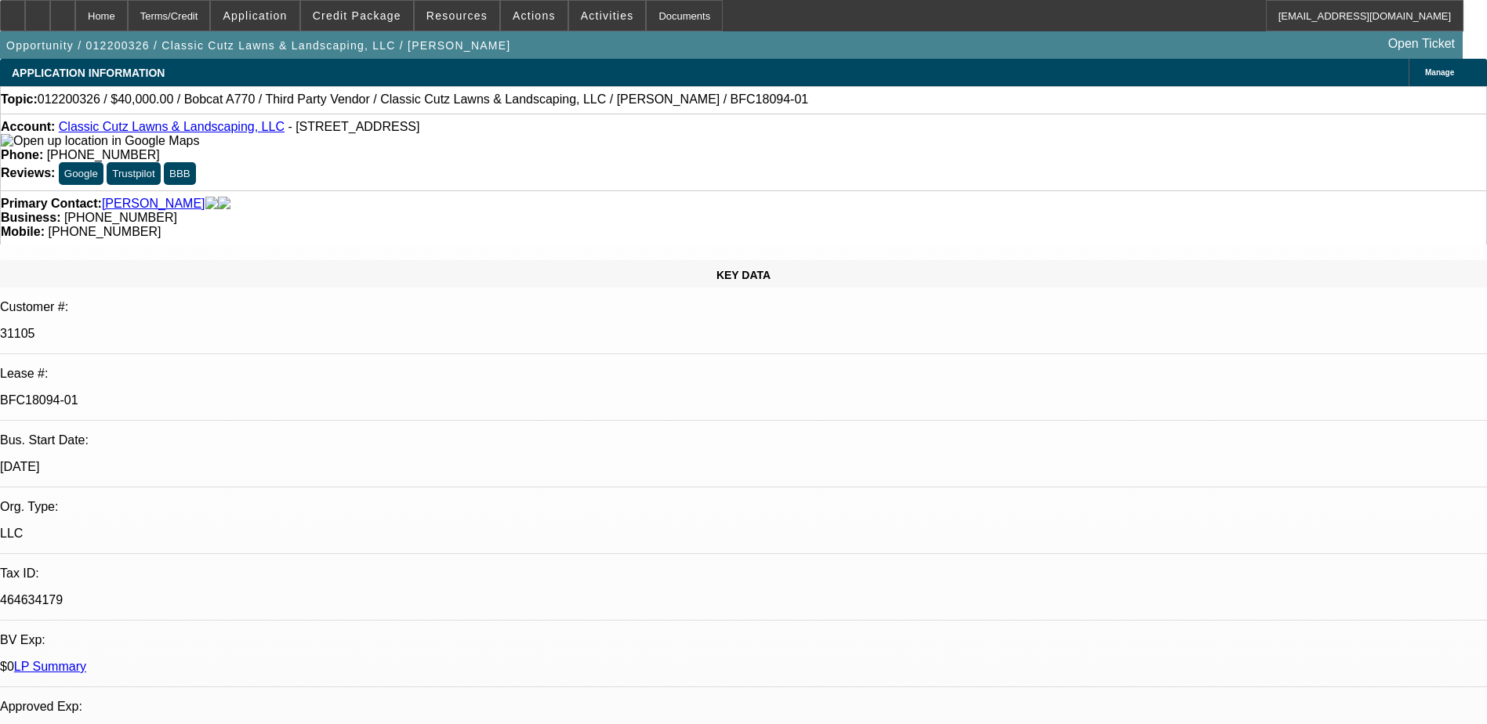
select select "1"
select select "6"
select select "1"
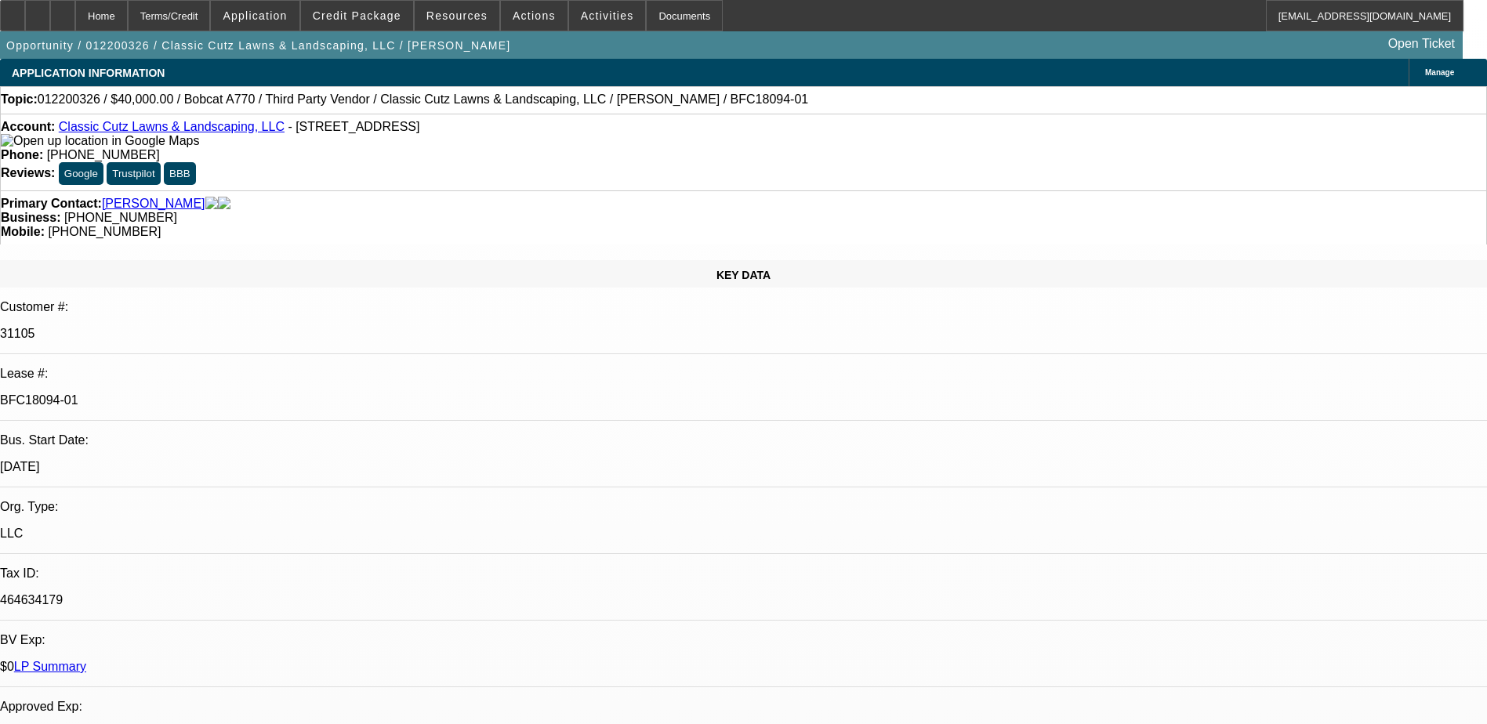
select select "6"
select select "1"
select select "6"
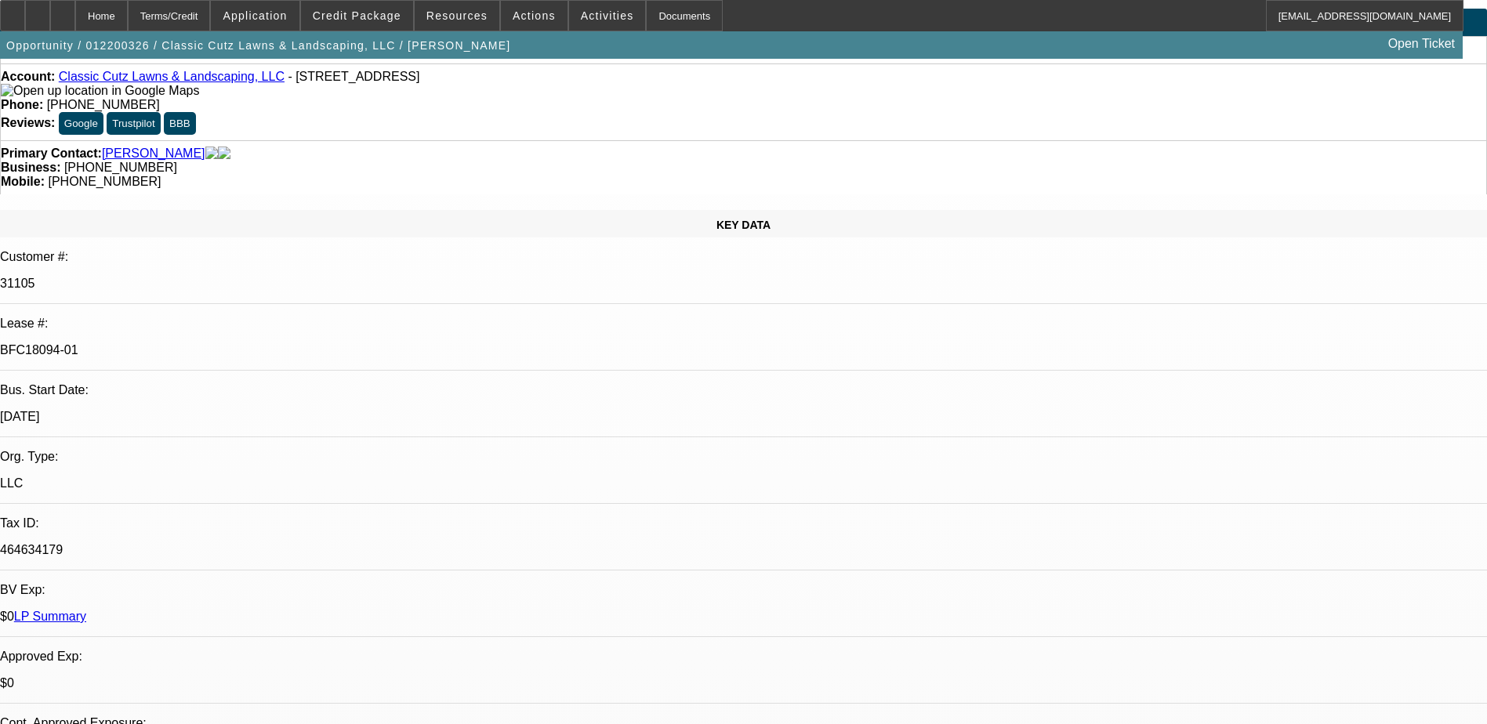
scroll to position [78, 0]
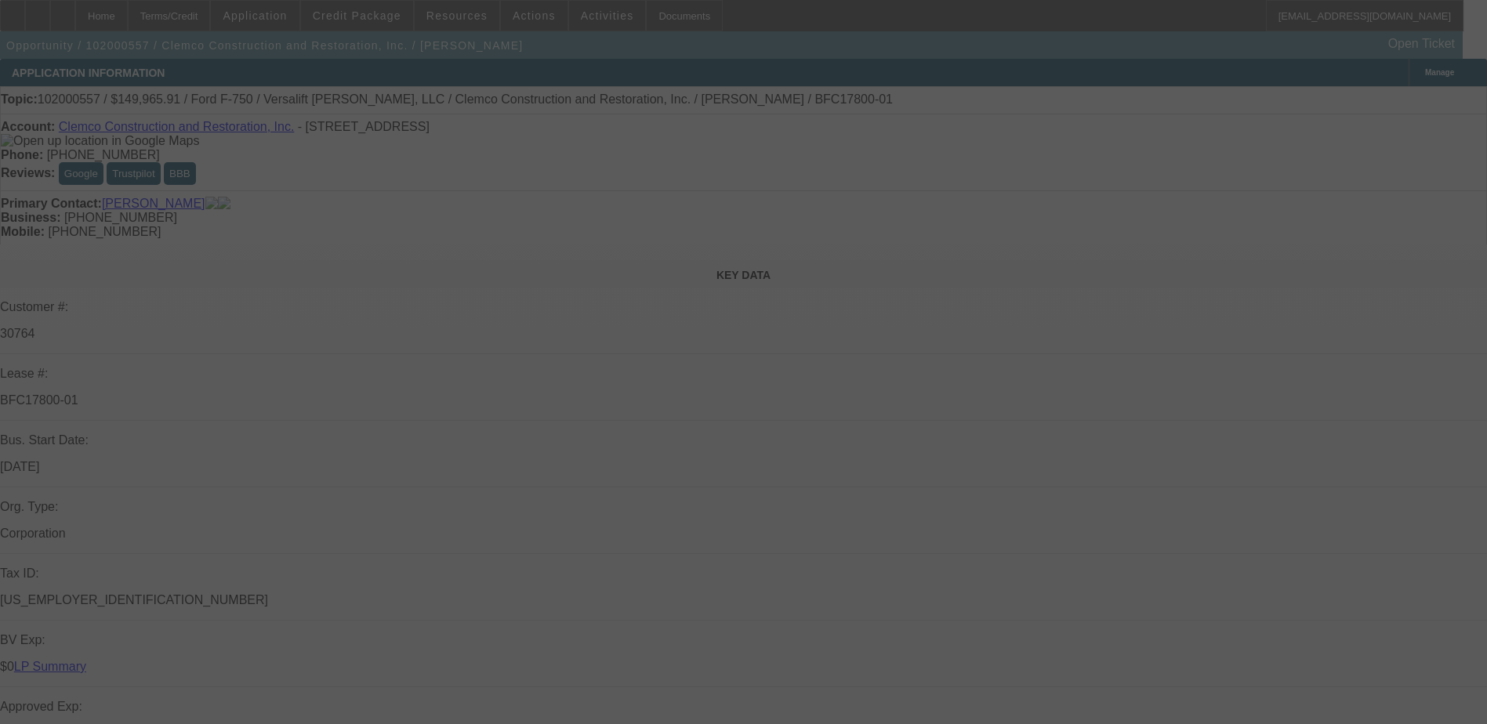
select select "0"
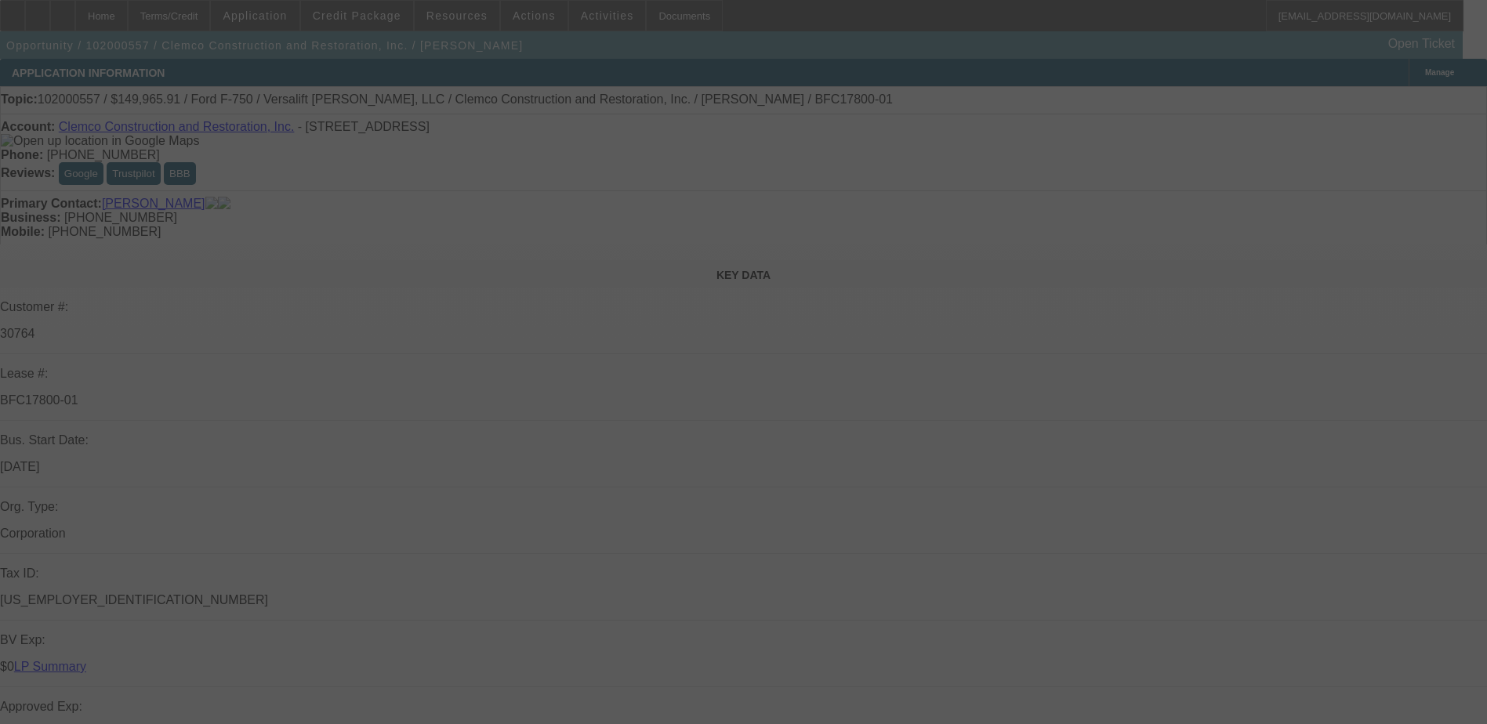
select select "0"
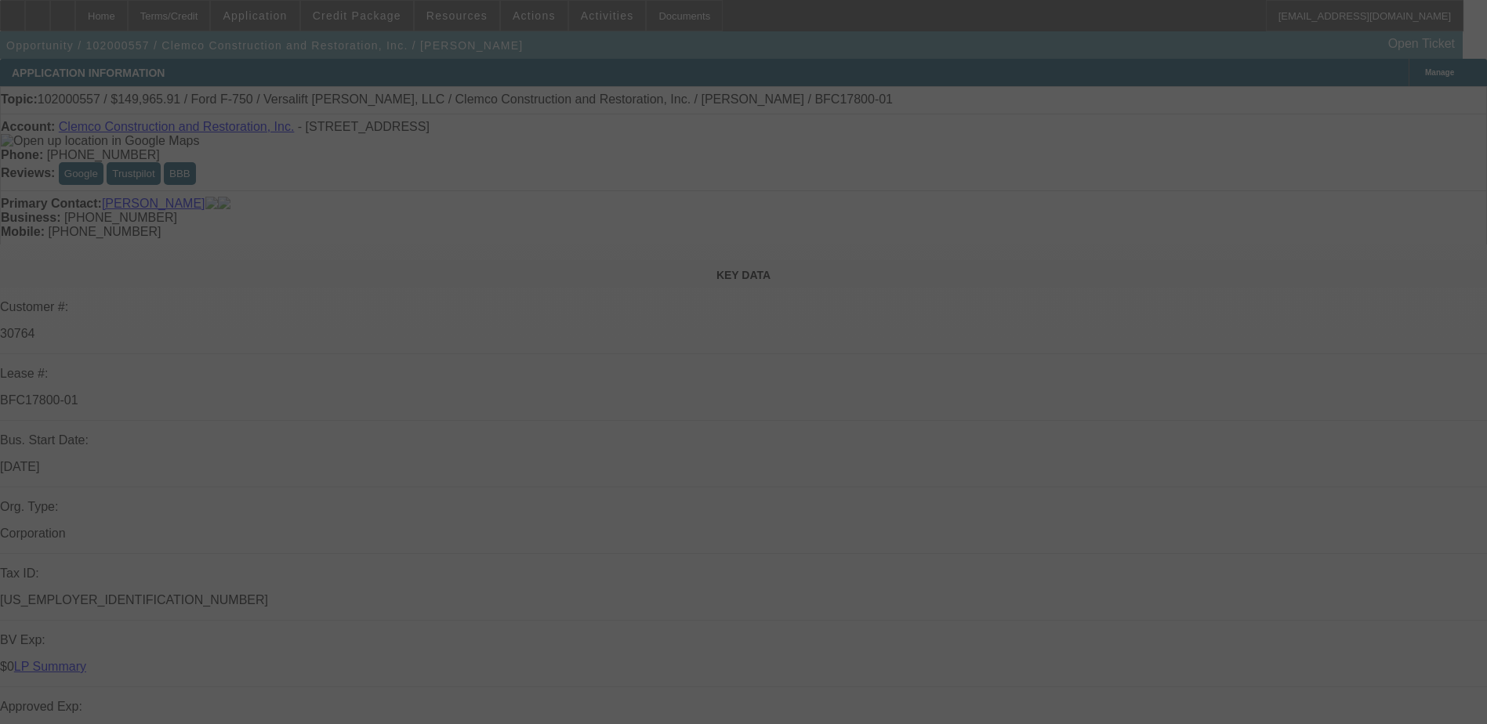
select select "0"
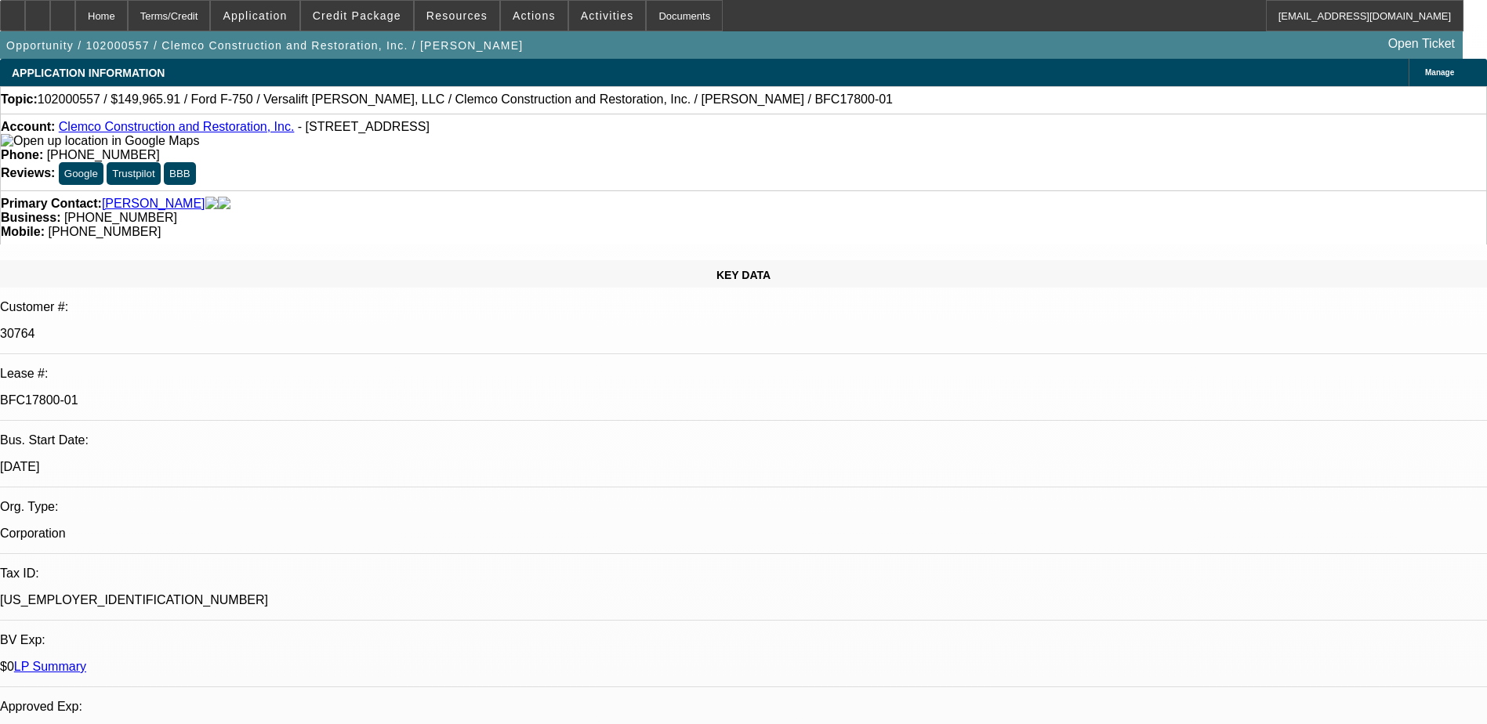
select select "1"
select select "6"
select select "1"
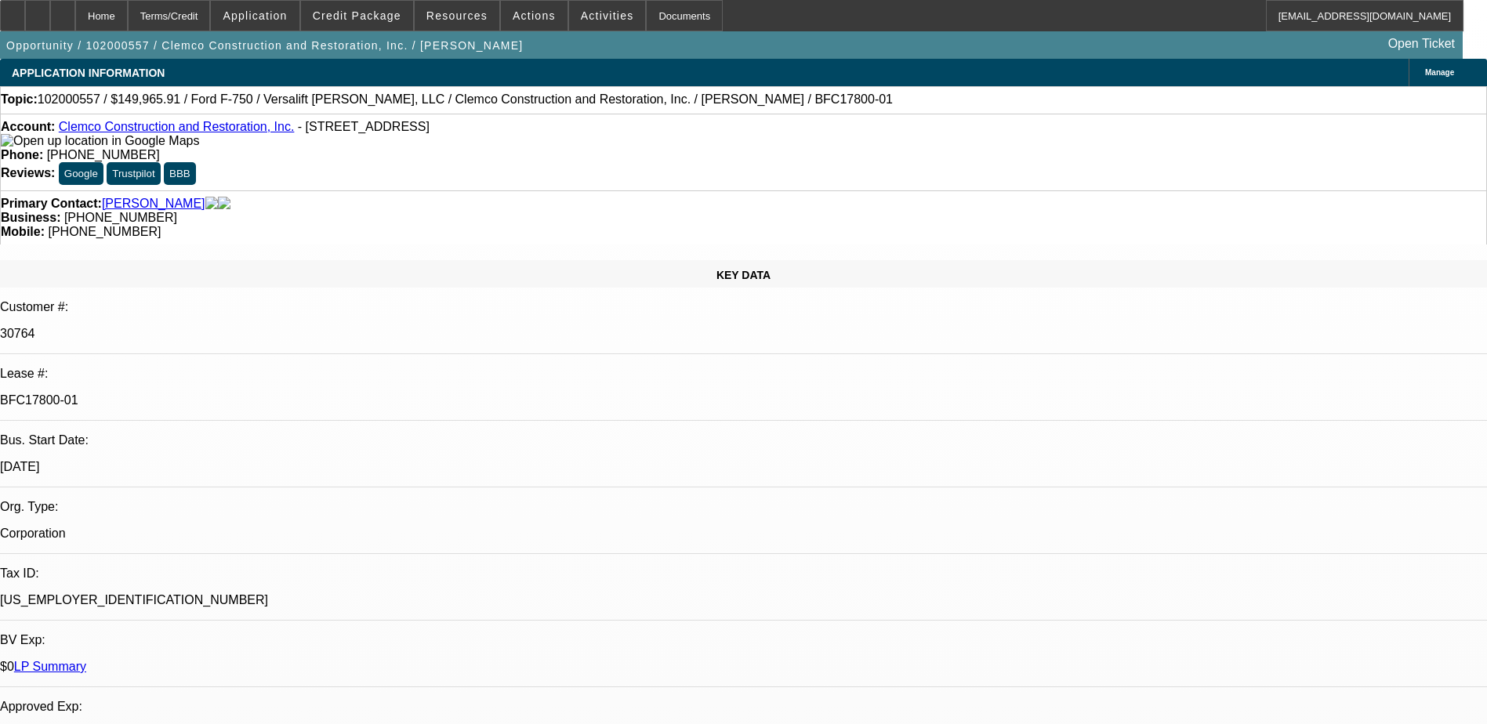
select select "6"
select select "1"
select select "6"
select select "1"
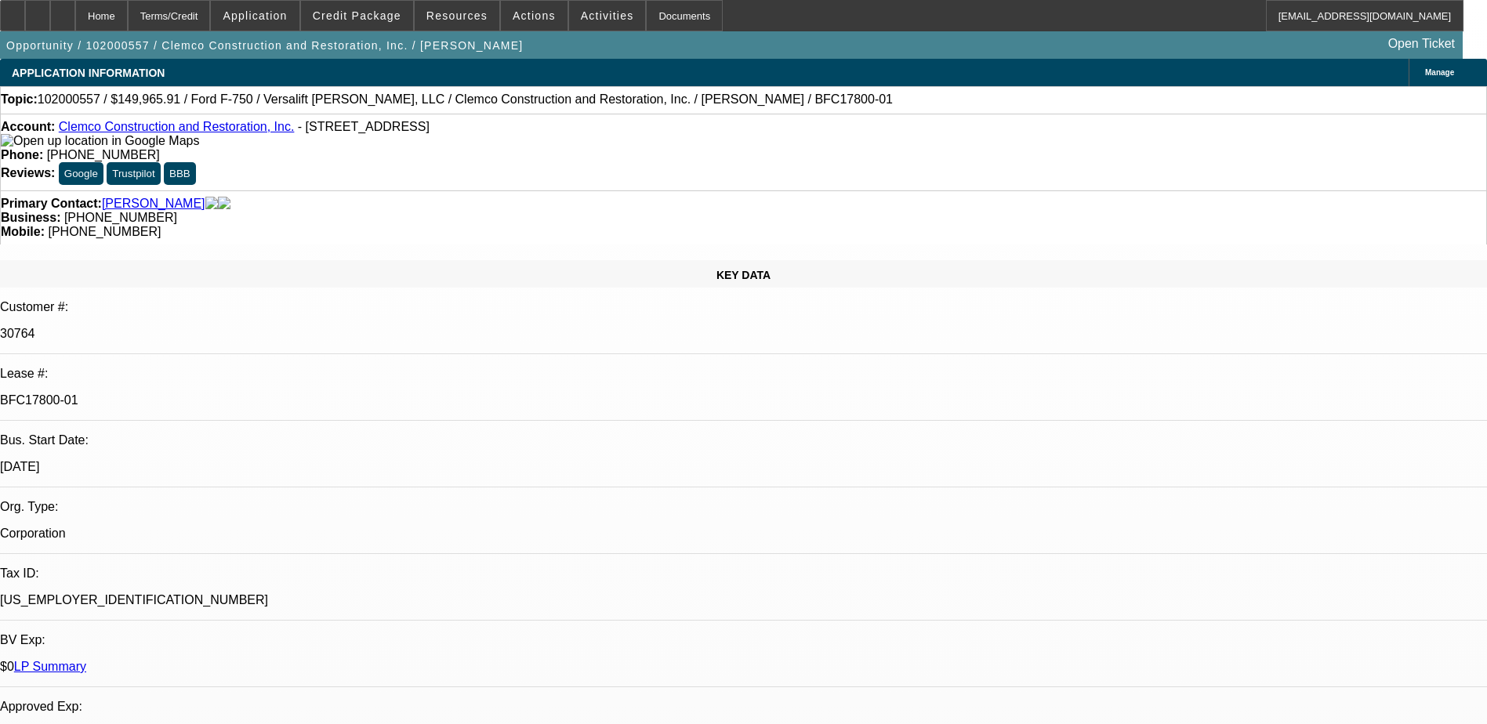
select select "1"
select select "6"
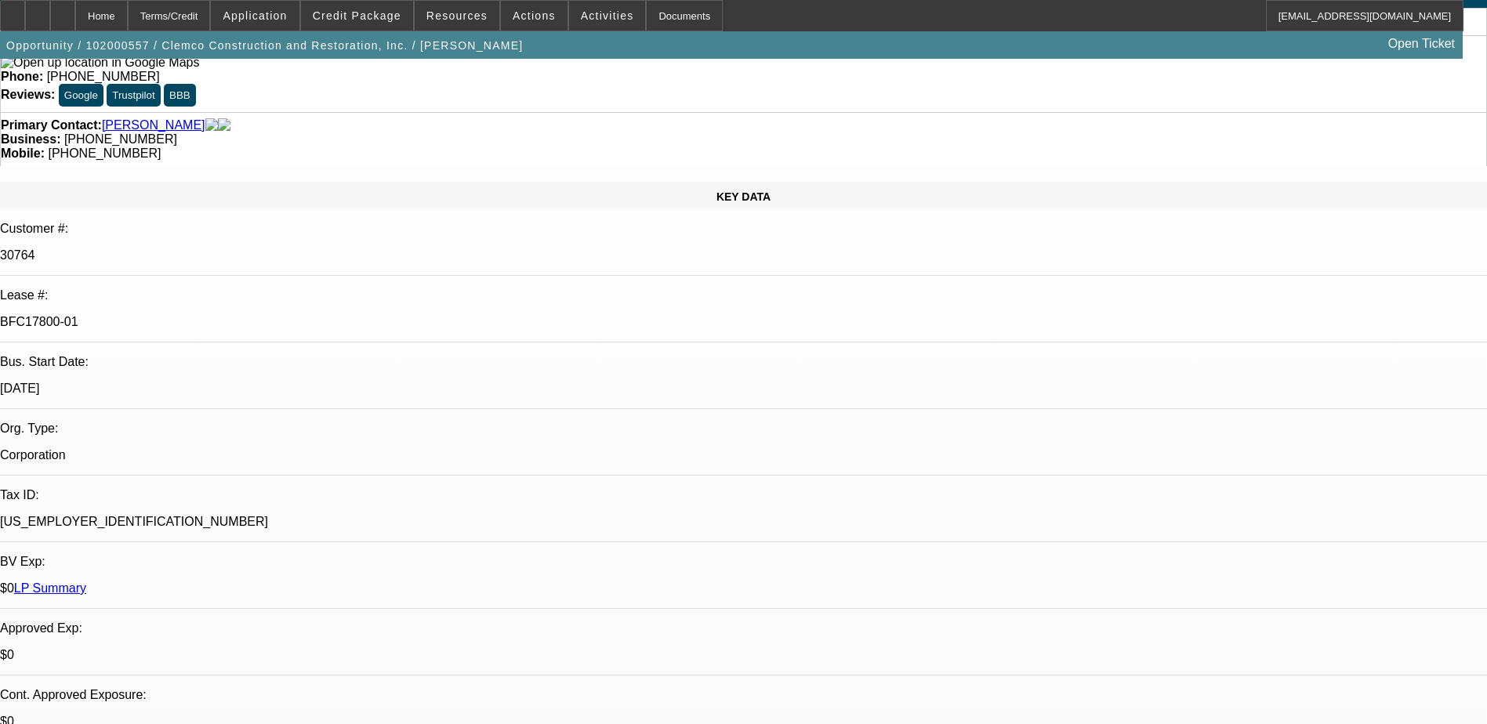
scroll to position [157, 0]
